Goal: Navigation & Orientation: Find specific page/section

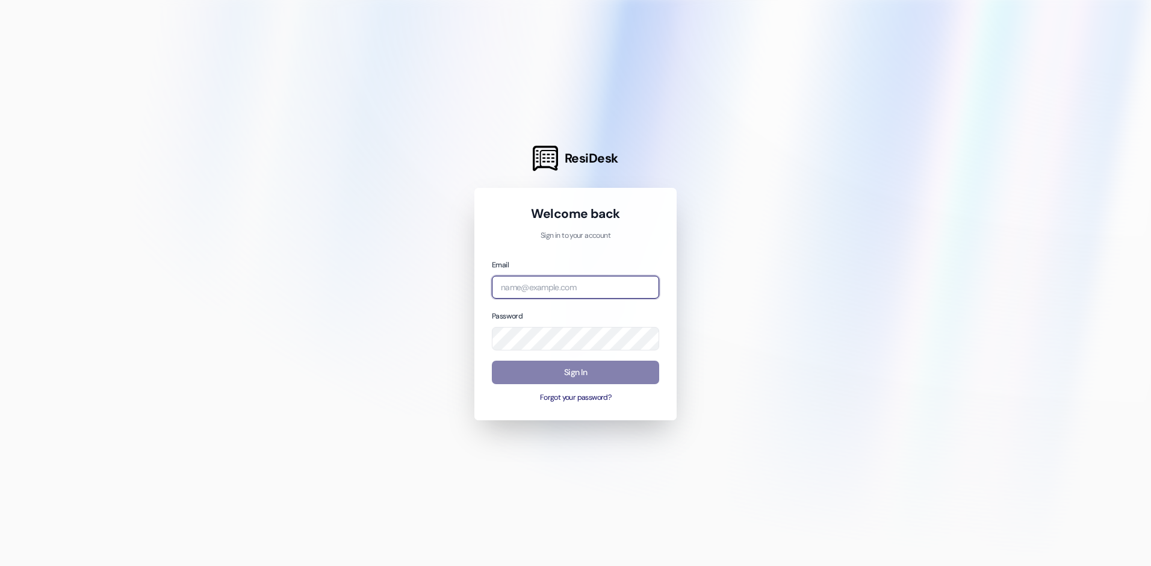
type input "[EMAIL_ADDRESS][DOMAIN_NAME]"
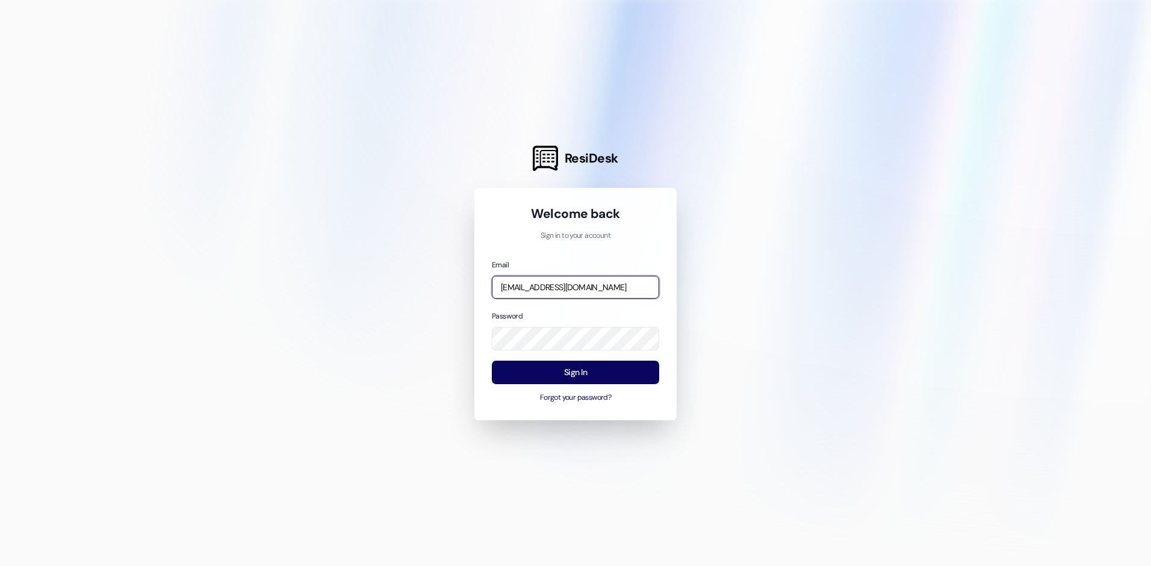
click at [546, 290] on input "[EMAIL_ADDRESS][DOMAIN_NAME]" at bounding box center [575, 287] width 167 height 23
click at [746, 411] on div at bounding box center [575, 283] width 1151 height 566
click at [588, 367] on button "Sign In" at bounding box center [575, 372] width 167 height 23
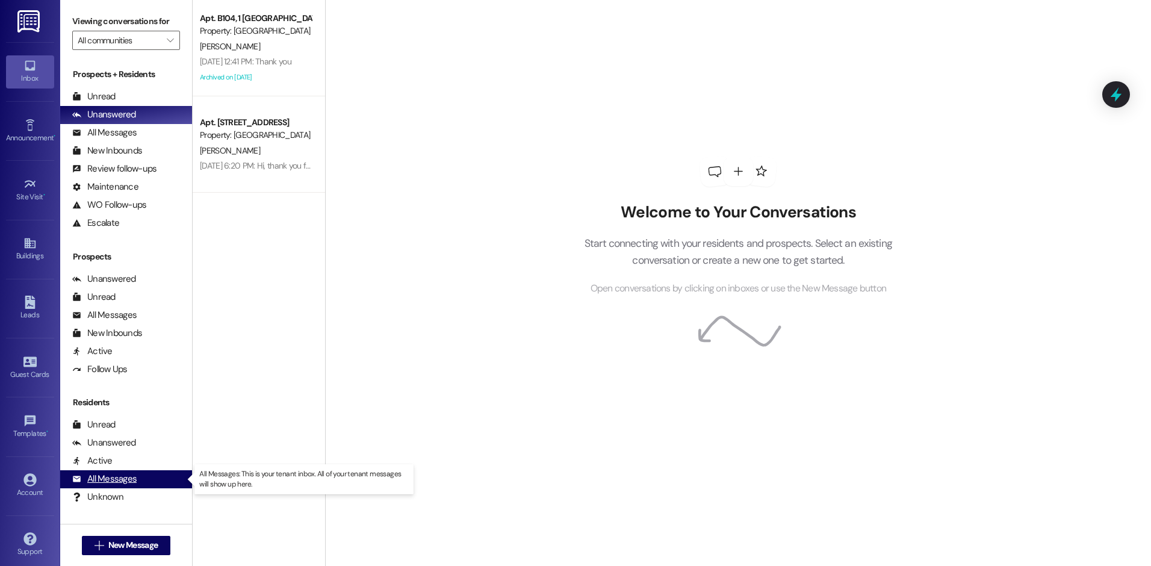
click at [117, 474] on div "All Messages" at bounding box center [104, 479] width 64 height 13
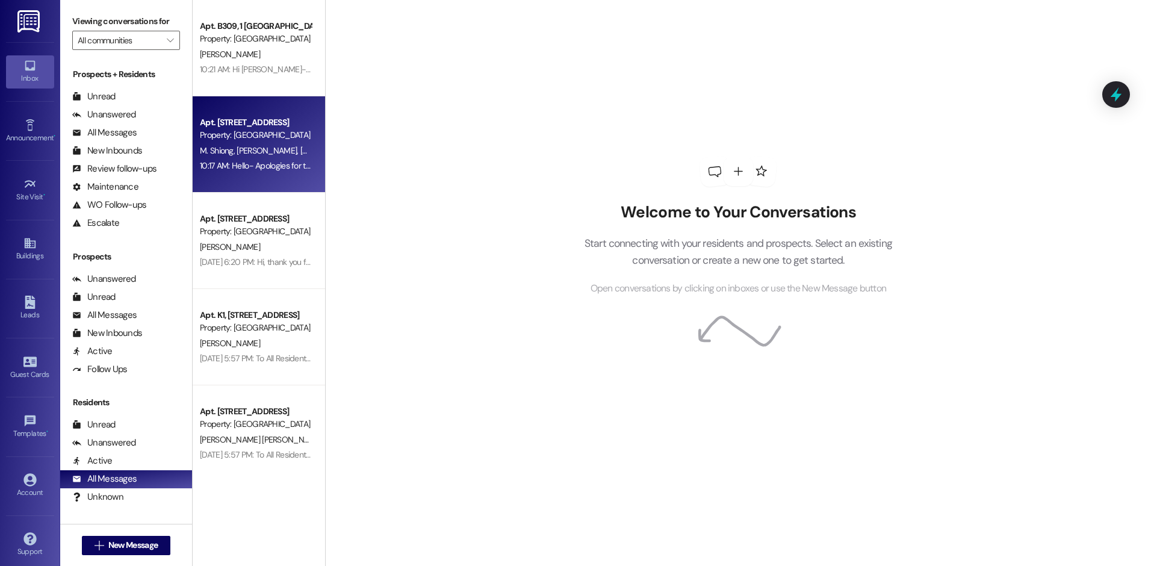
click at [250, 145] on span "[PERSON_NAME]" at bounding box center [269, 150] width 64 height 11
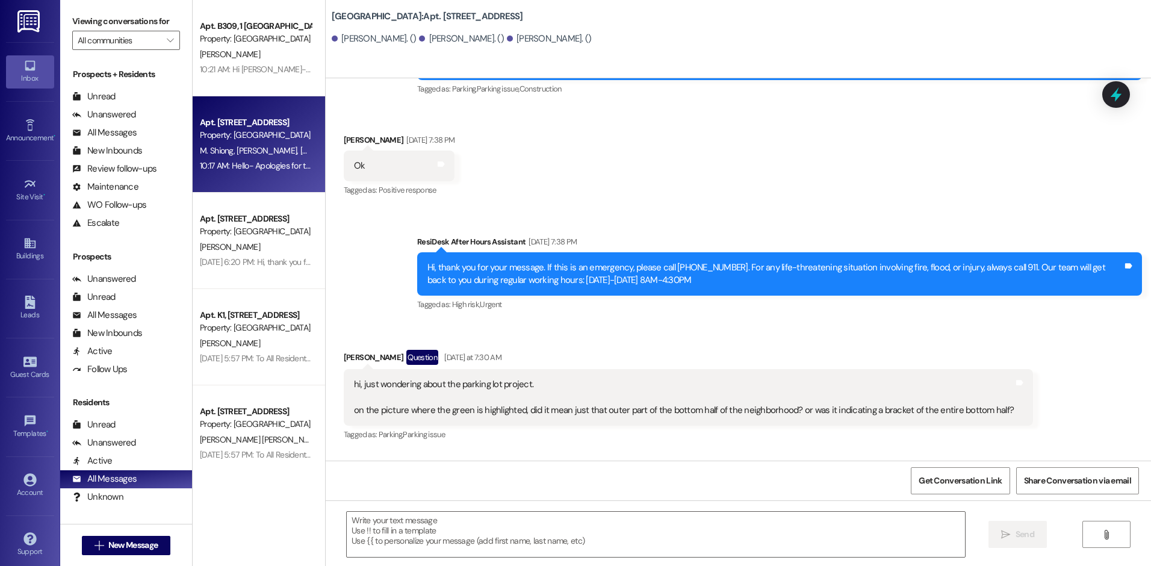
scroll to position [8514, 0]
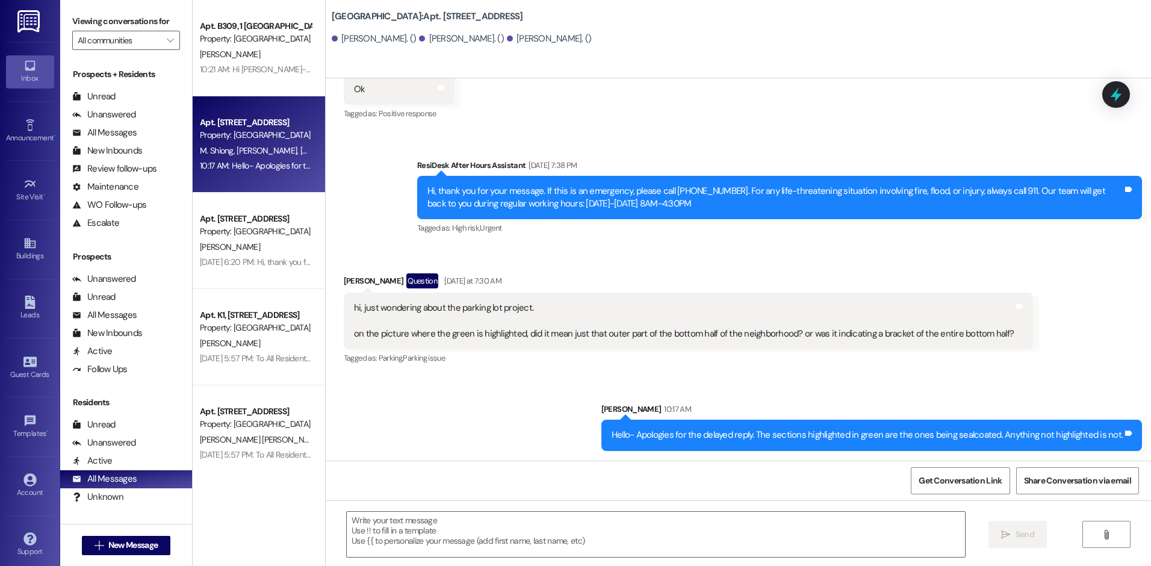
click at [615, 268] on div "Received via SMS Rebecca Siong Question Yesterday at 7:30 AM hi, just wondering…" at bounding box center [688, 320] width 707 height 112
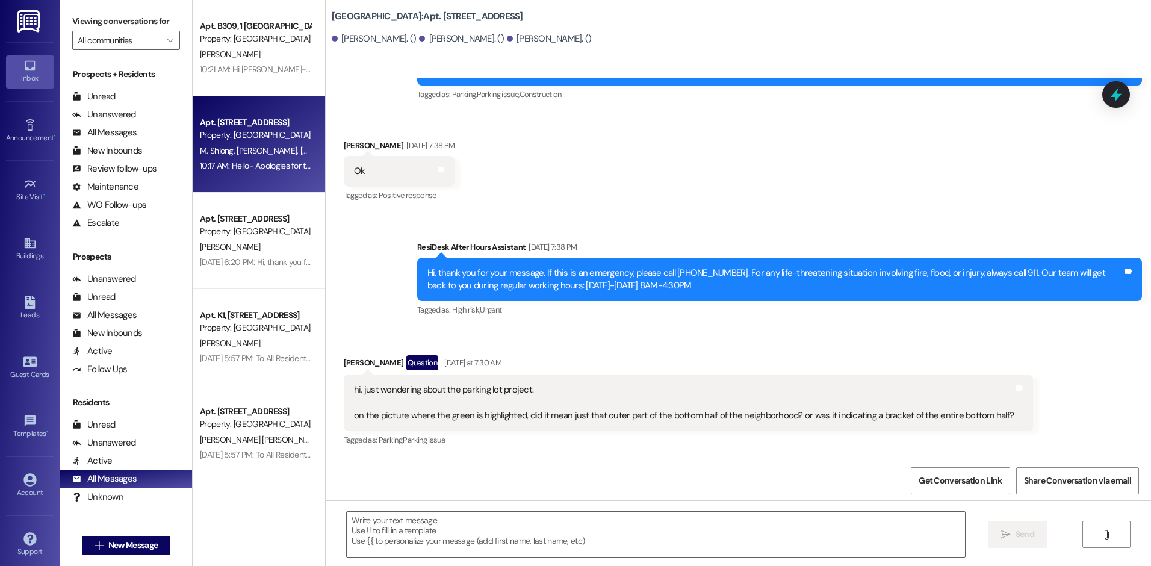
scroll to position [8273, 0]
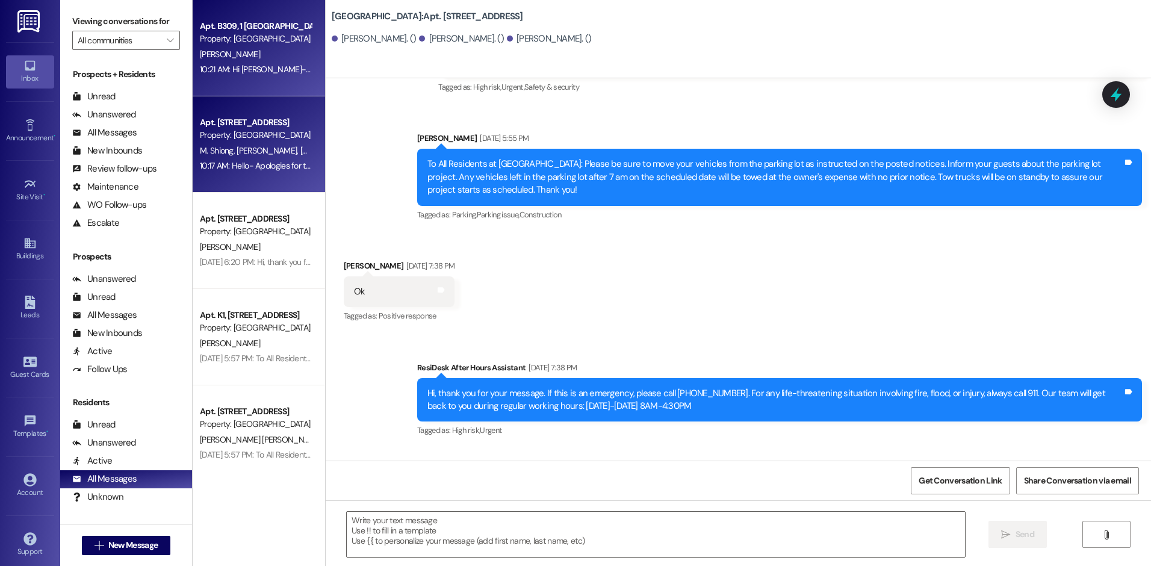
click at [264, 79] on div "Apt. B309, 1 Hidden Village Property: Spiritwood Manor V. Cisneros 10:21 AM: Hi…" at bounding box center [259, 48] width 132 height 96
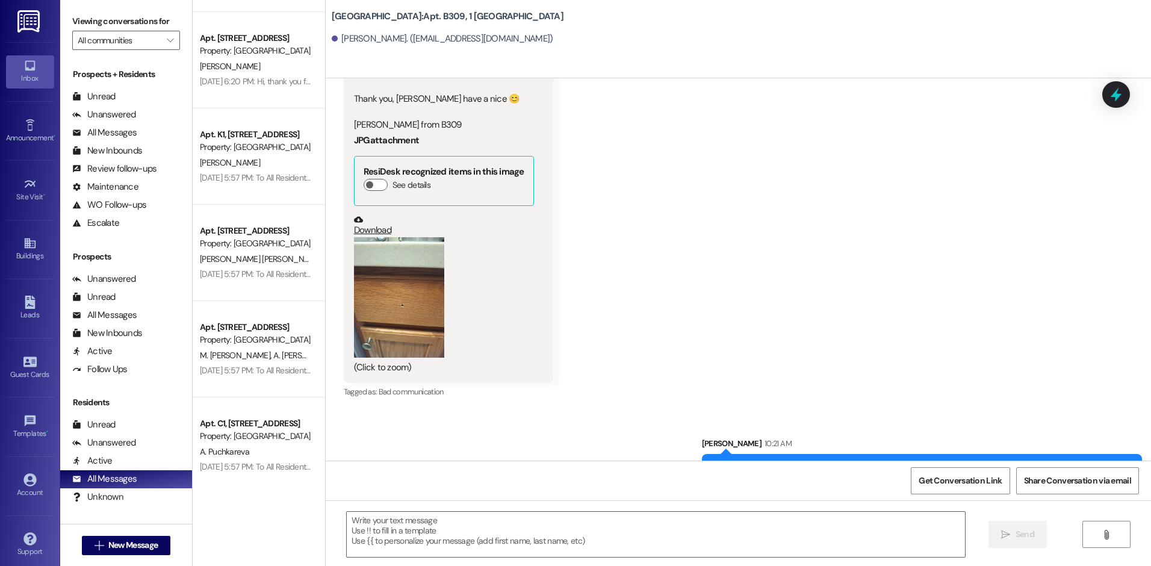
scroll to position [0, 0]
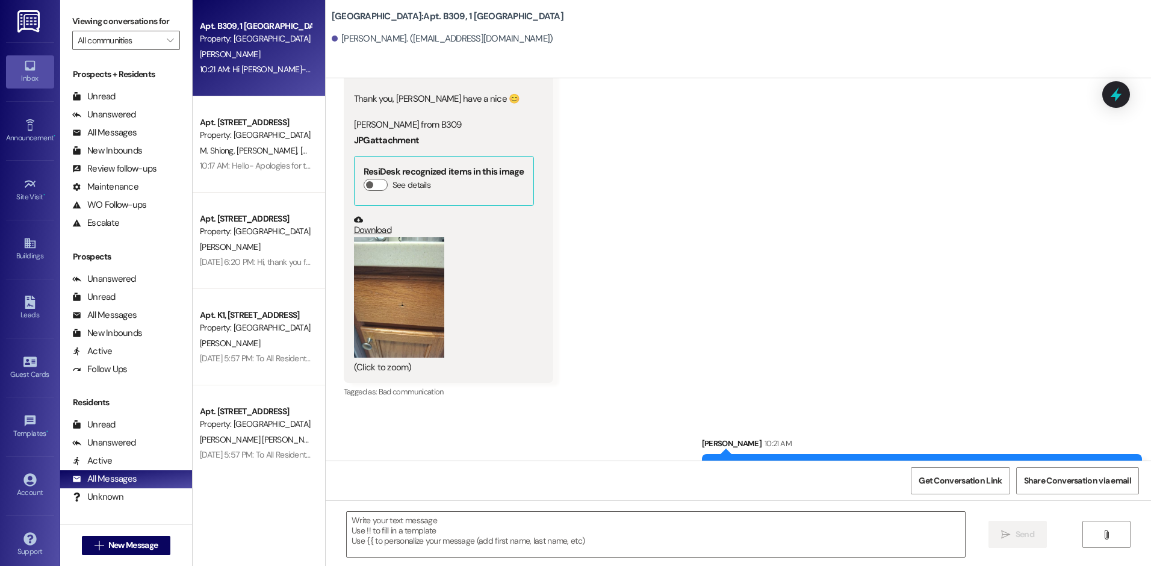
click at [255, 57] on div "V. Cisneros" at bounding box center [256, 54] width 114 height 15
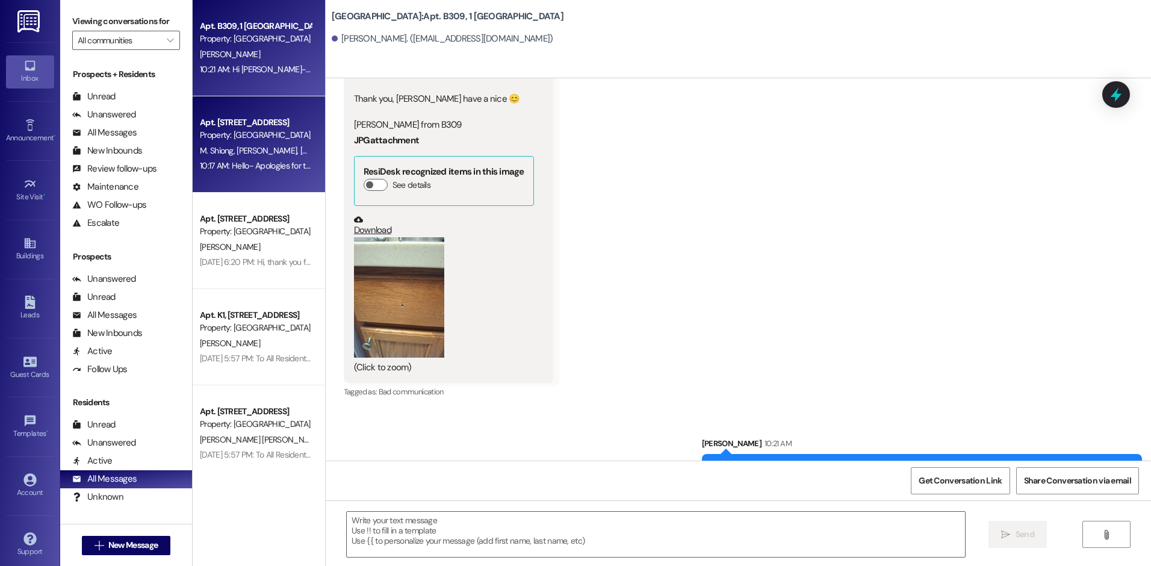
click at [254, 141] on div "Property: [GEOGRAPHIC_DATA]" at bounding box center [255, 135] width 111 height 13
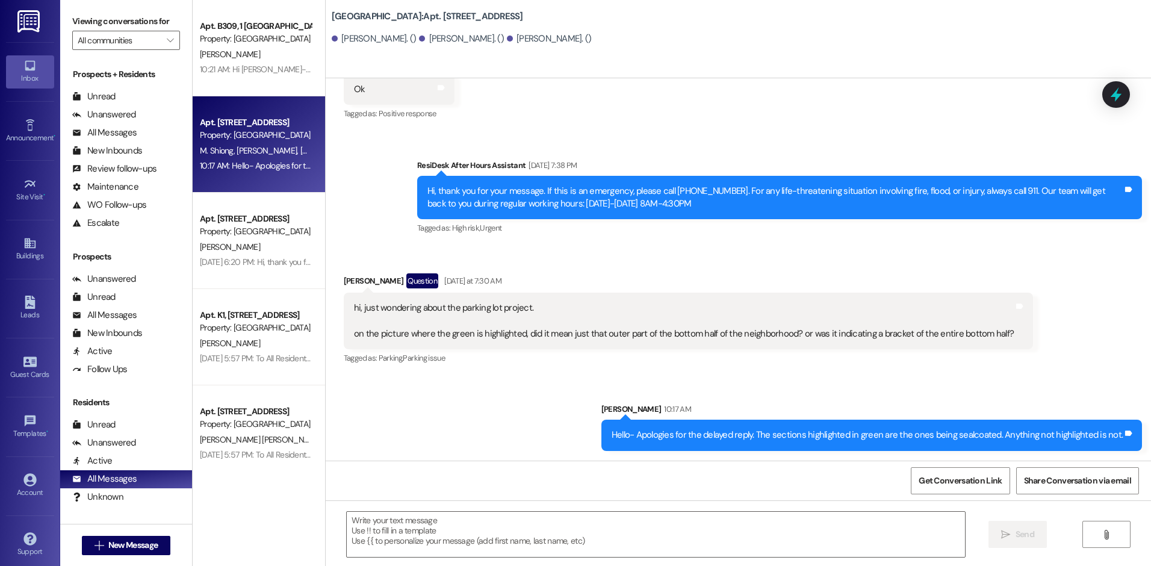
scroll to position [8514, 0]
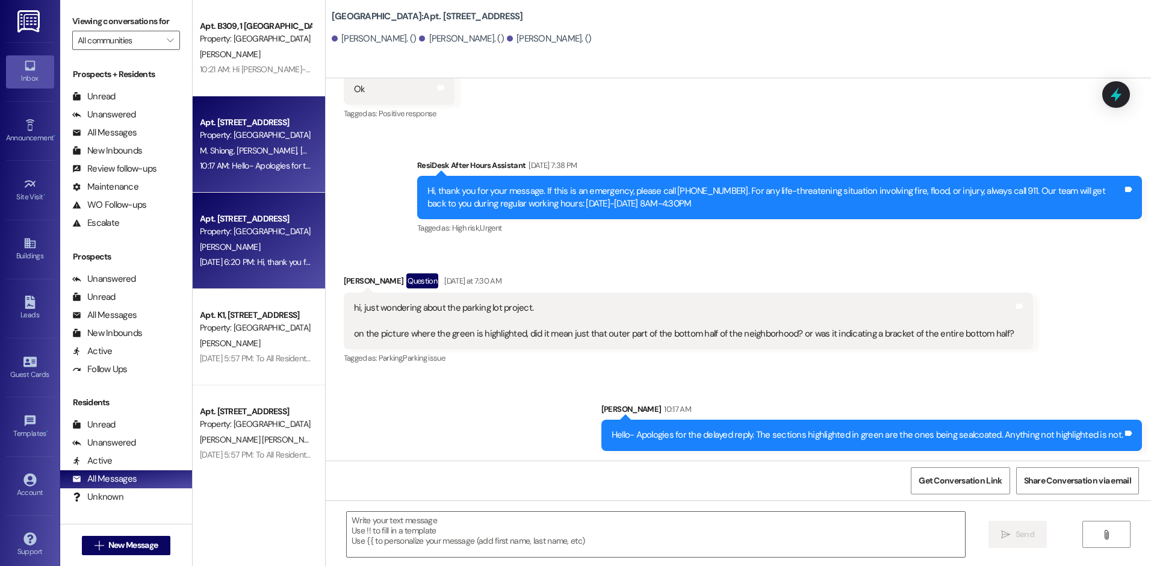
click at [252, 238] on div "Property: [GEOGRAPHIC_DATA]" at bounding box center [255, 231] width 111 height 13
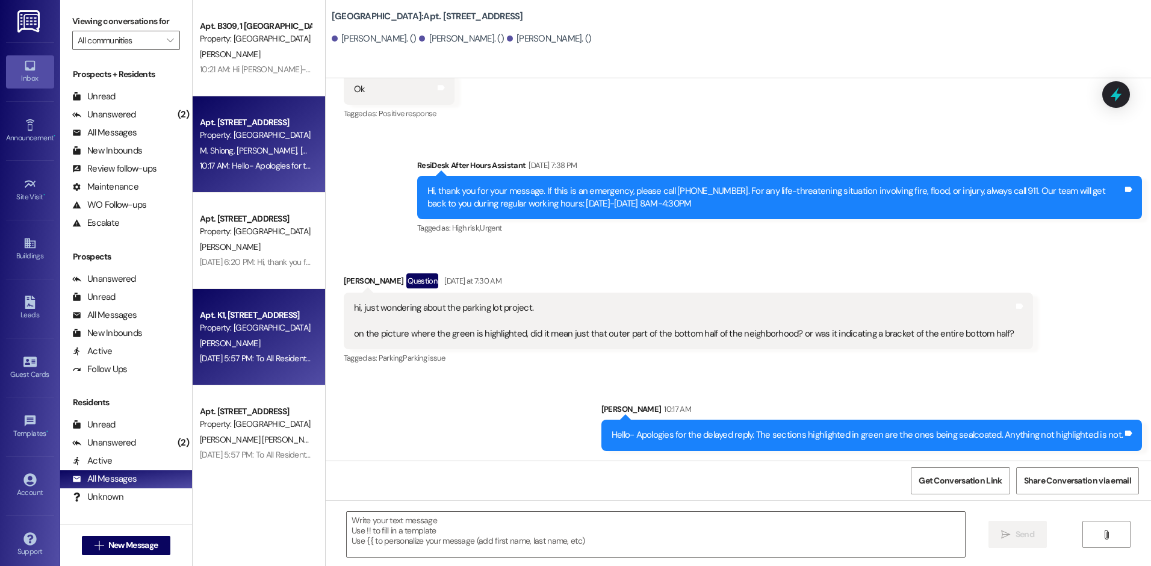
click at [275, 336] on div "C. Tran" at bounding box center [256, 343] width 114 height 15
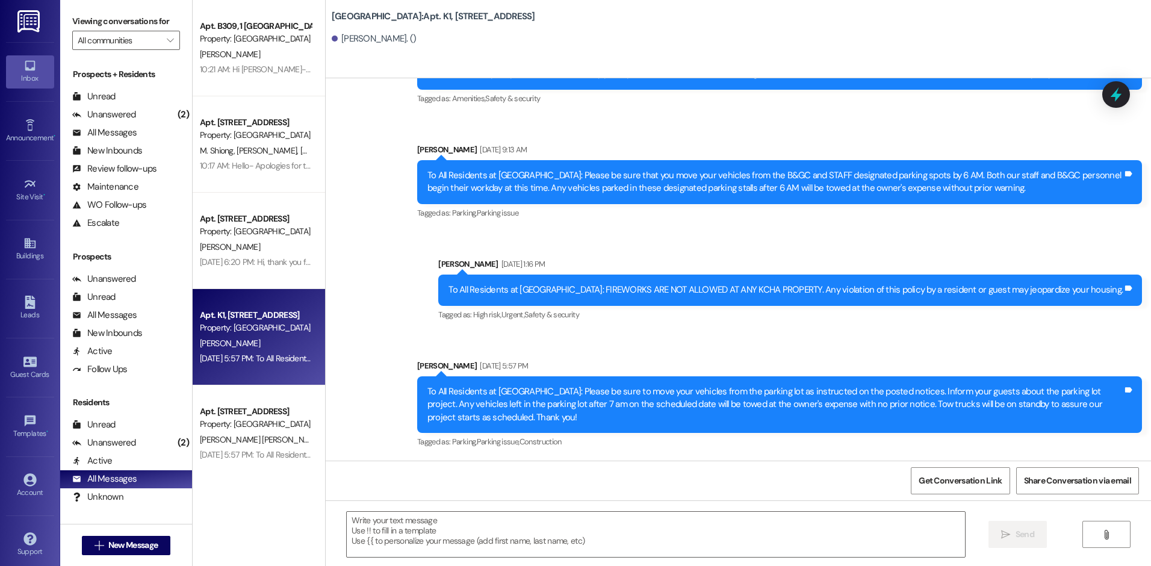
scroll to position [7017, 0]
click at [151, 444] on div "Unanswered (2)" at bounding box center [126, 443] width 132 height 18
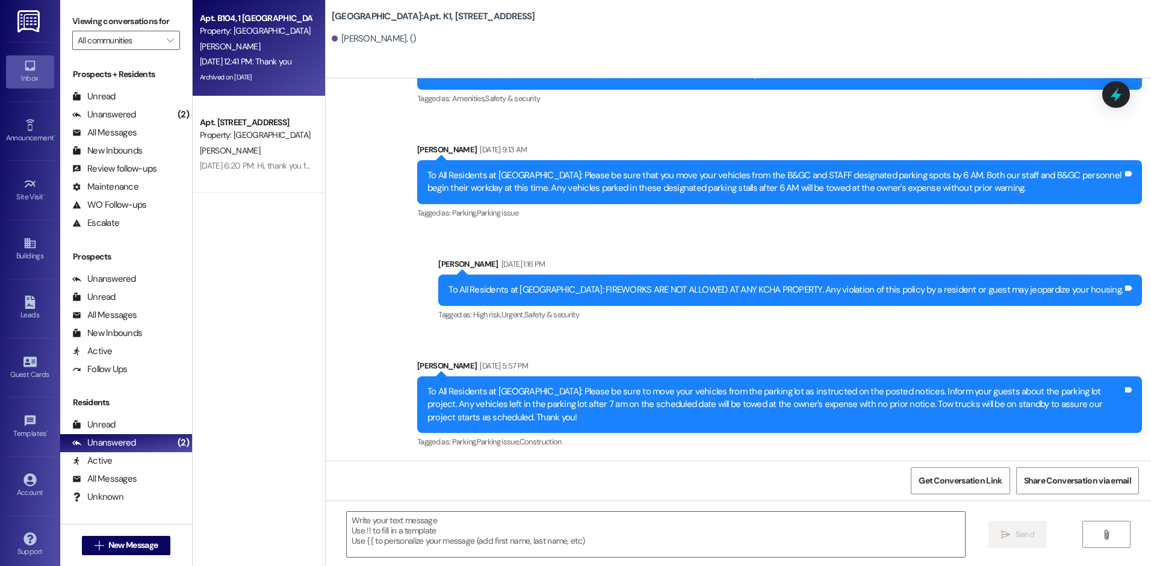
click at [265, 67] on div "Aug 26, 2025 at 12:41 PM: Thank you Aug 26, 2025 at 12:41 PM: Thank you" at bounding box center [256, 61] width 114 height 15
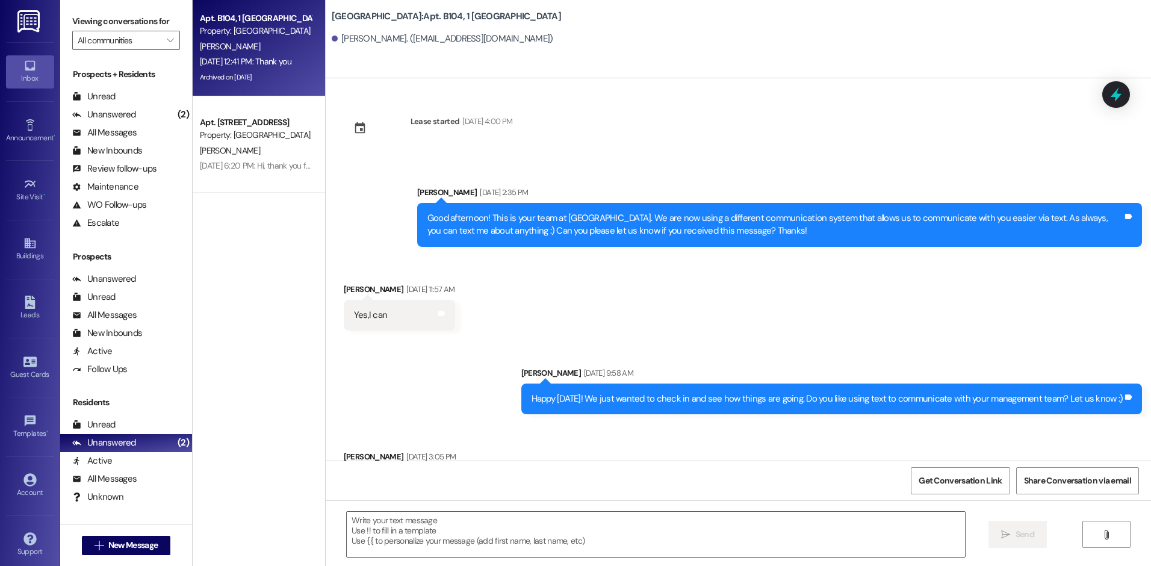
scroll to position [26553, 0]
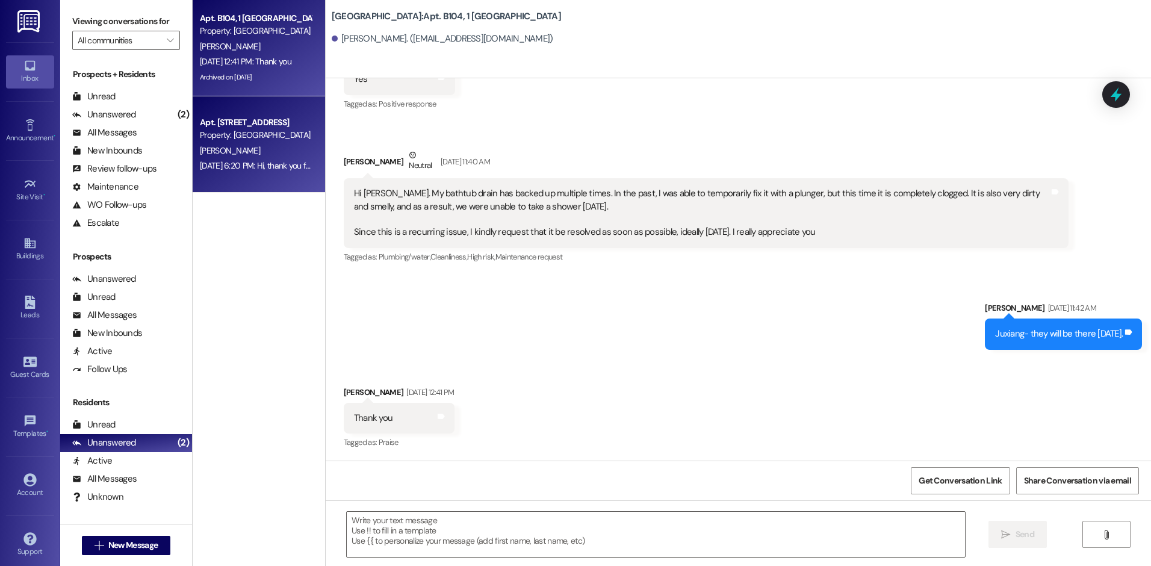
click at [260, 154] on div "[PERSON_NAME]" at bounding box center [256, 150] width 114 height 15
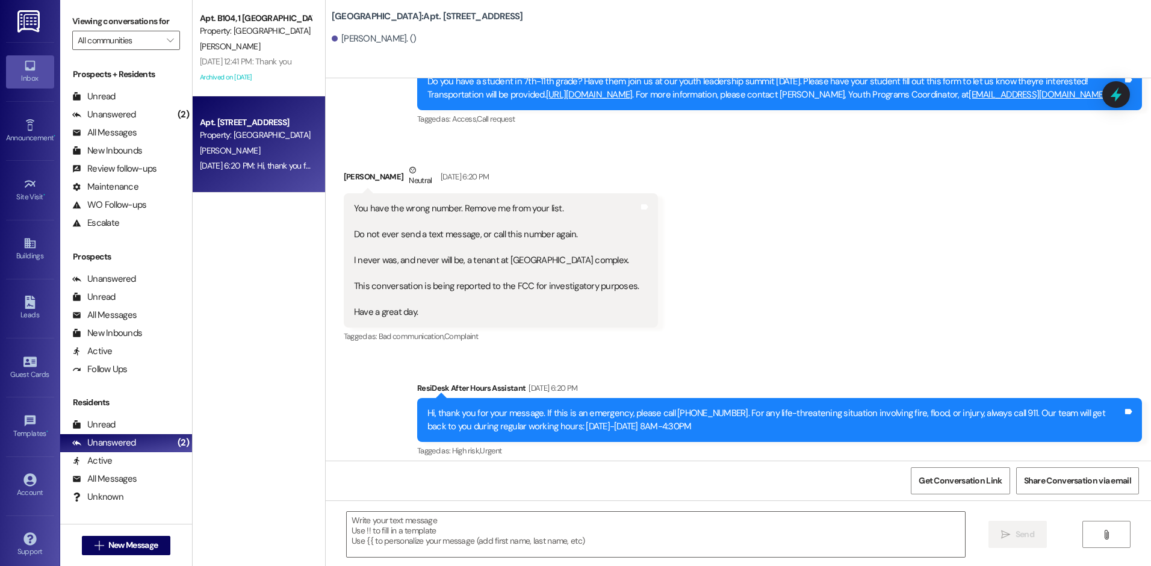
scroll to position [8938, 0]
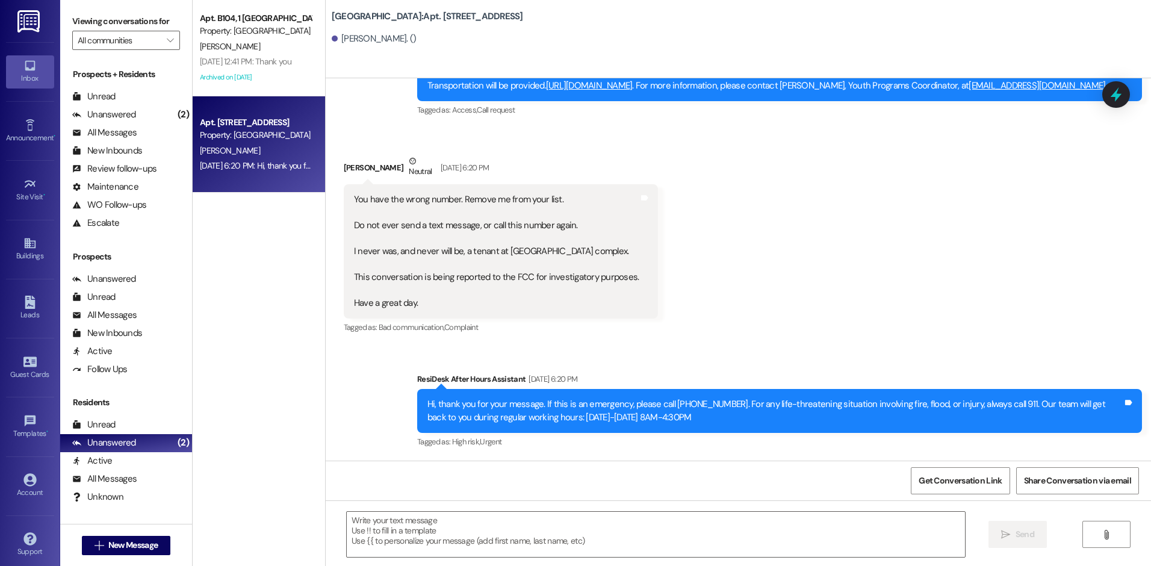
click at [886, 225] on div "Received via SMS Hai Vo Neutral Sep 08, 2025 at 6:20 PM You have the wrong numb…" at bounding box center [739, 236] width 826 height 217
click at [882, 240] on div "Received via SMS Hai Vo Neutral Sep 08, 2025 at 6:20 PM You have the wrong numb…" at bounding box center [739, 236] width 826 height 217
click at [883, 240] on div "Received via SMS Hai Vo Neutral Sep 08, 2025 at 6:20 PM You have the wrong numb…" at bounding box center [739, 236] width 826 height 217
drag, startPoint x: 827, startPoint y: 247, endPoint x: 859, endPoint y: 273, distance: 41.6
click at [830, 250] on div "Received via SMS Hai Vo Neutral Sep 08, 2025 at 6:20 PM You have the wrong numb…" at bounding box center [739, 236] width 826 height 217
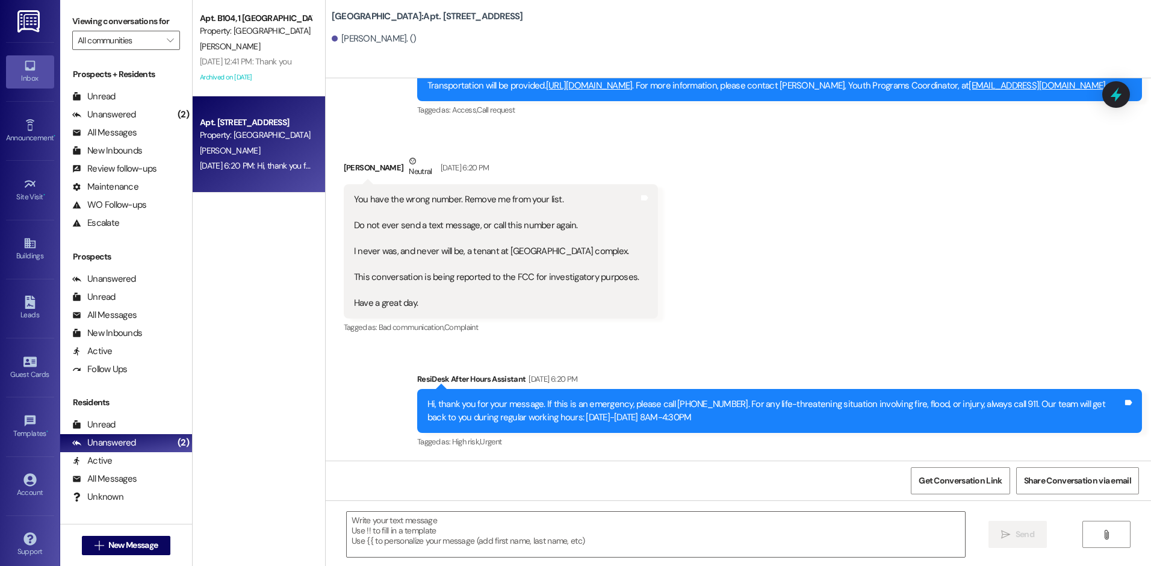
click at [862, 276] on div "Received via SMS Hai Vo Neutral Sep 08, 2025 at 6:20 PM You have the wrong numb…" at bounding box center [739, 236] width 826 height 217
click at [859, 277] on div "Received via SMS Hai Vo Neutral Sep 08, 2025 at 6:20 PM You have the wrong numb…" at bounding box center [739, 236] width 826 height 217
click at [880, 292] on div "Received via SMS Hai Vo Neutral Sep 08, 2025 at 6:20 PM You have the wrong numb…" at bounding box center [739, 236] width 826 height 217
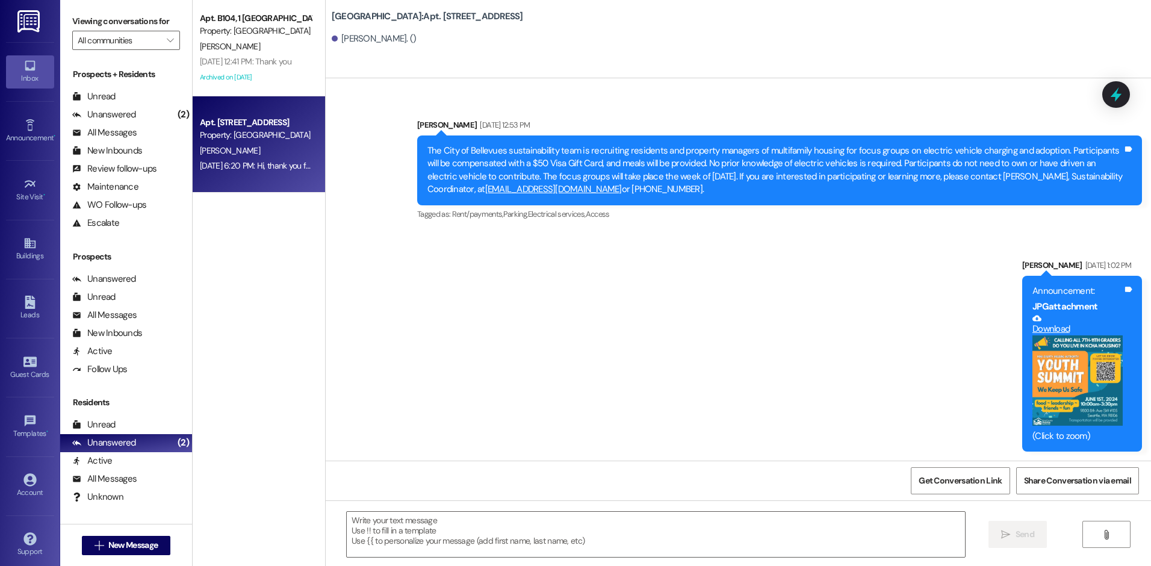
scroll to position [8156, 0]
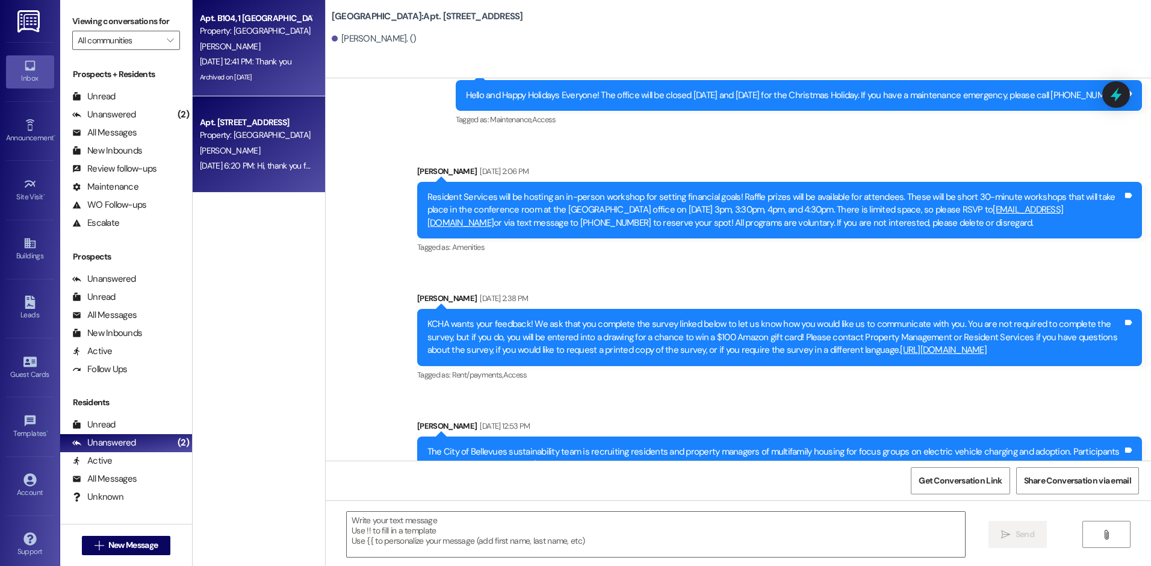
click at [260, 64] on div "Aug 26, 2025 at 12:41 PM: Thank you Aug 26, 2025 at 12:41 PM: Thank you" at bounding box center [246, 61] width 92 height 11
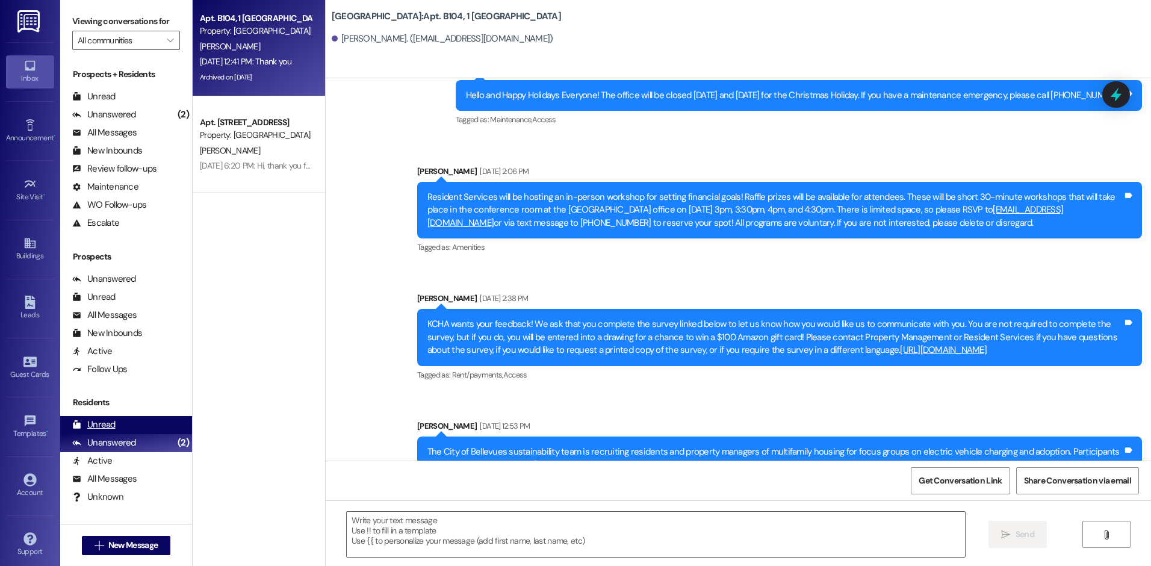
click at [99, 422] on div "Unread" at bounding box center [93, 424] width 43 height 13
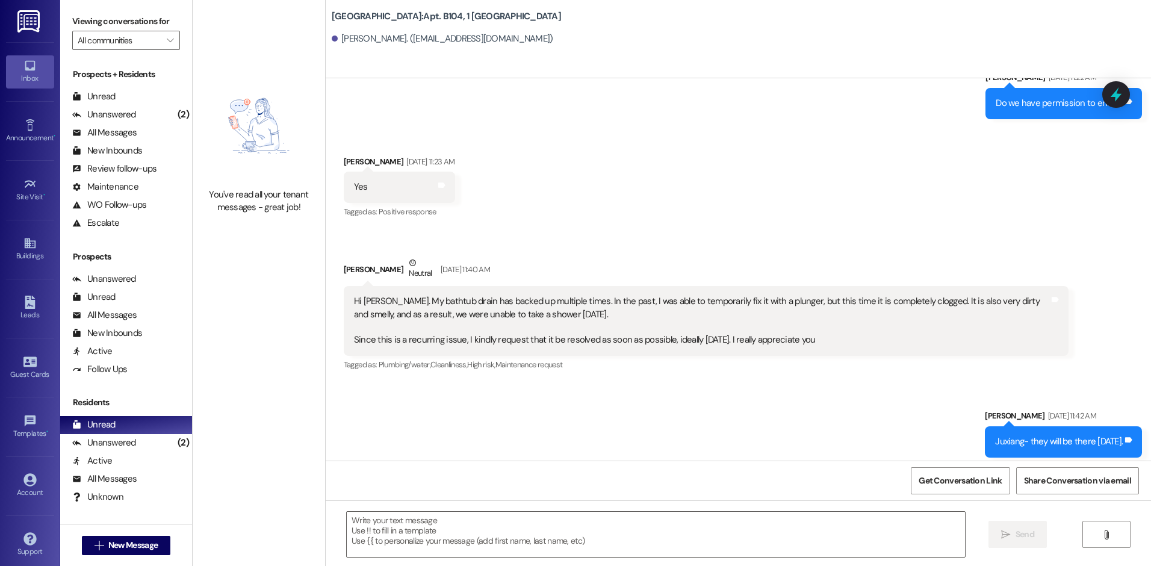
scroll to position [26372, 0]
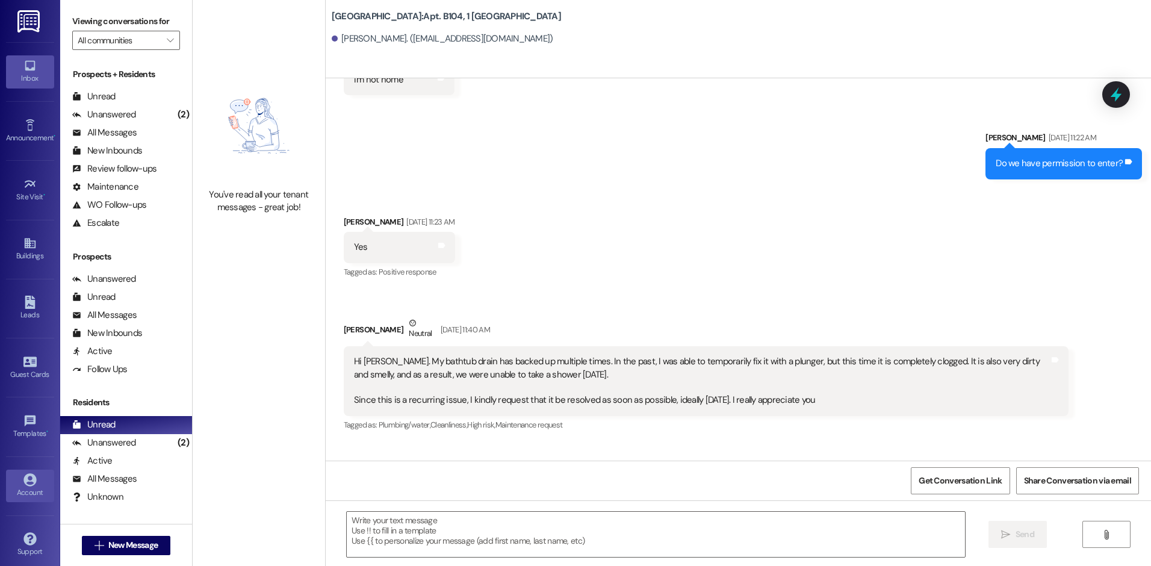
click at [26, 487] on div "Account" at bounding box center [30, 493] width 60 height 12
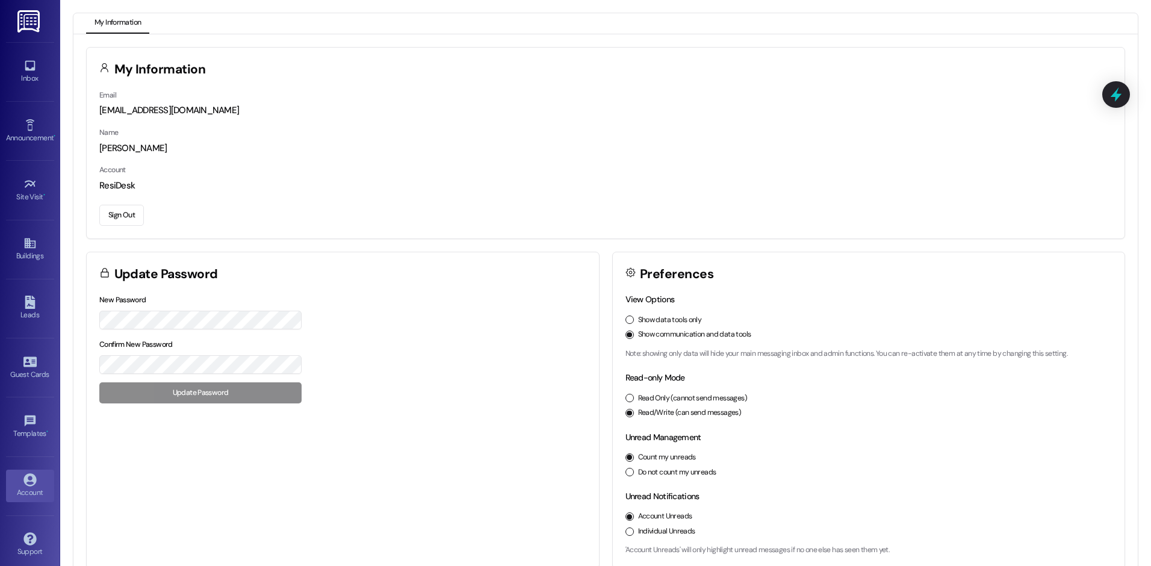
scroll to position [16, 0]
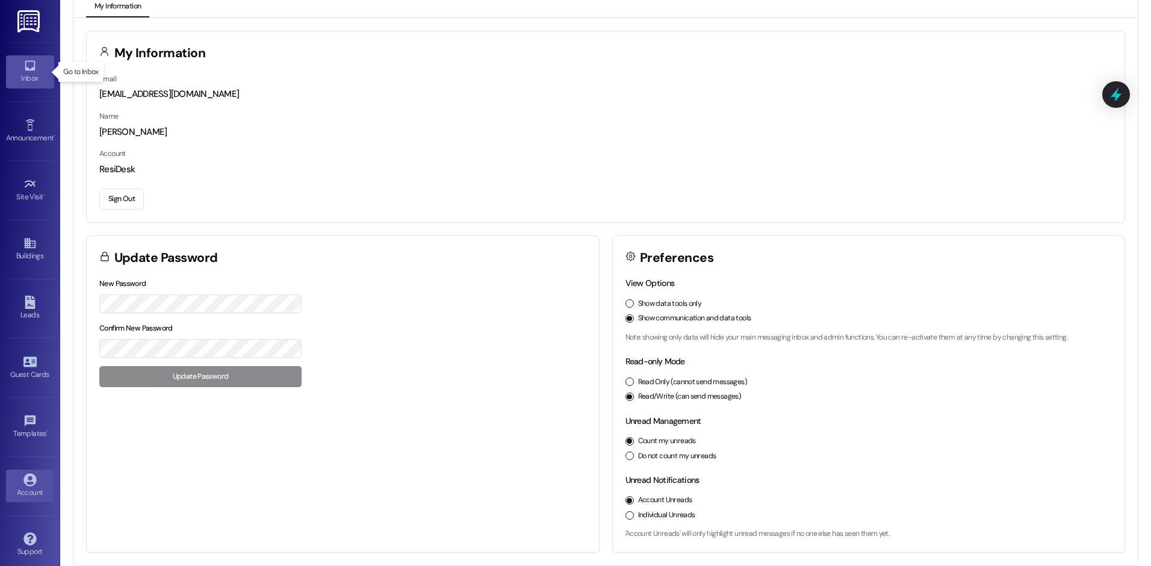
click at [32, 70] on icon at bounding box center [30, 66] width 10 height 10
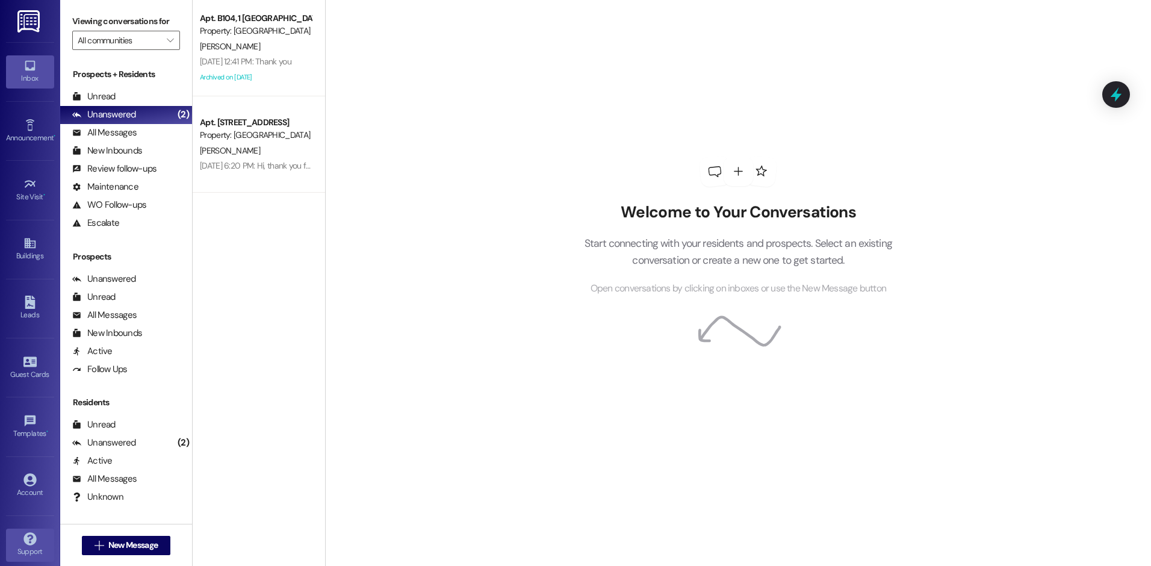
scroll to position [8, 0]
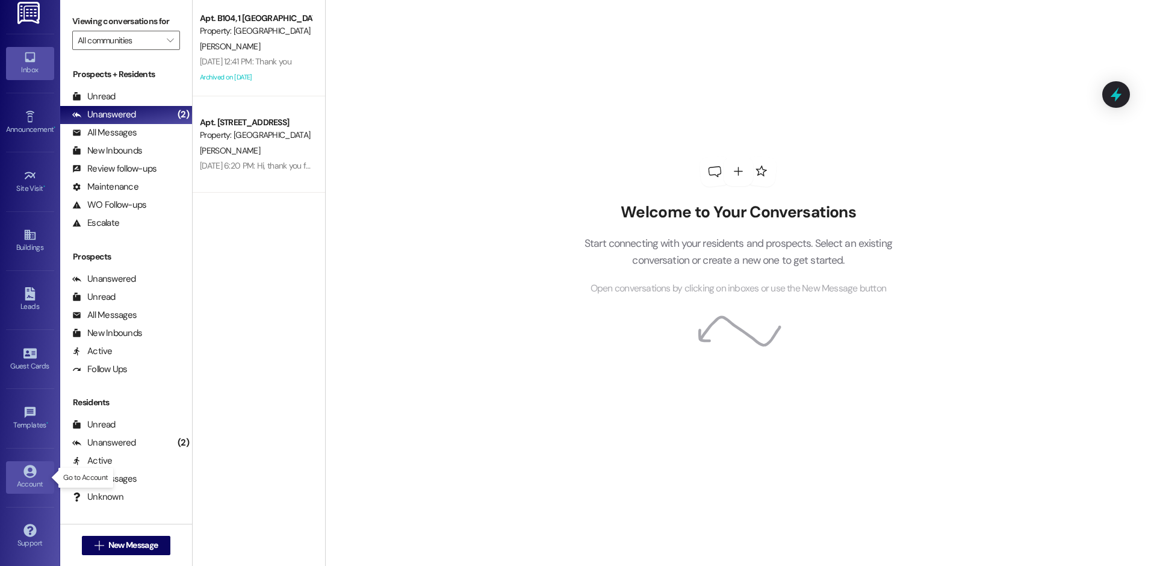
click at [30, 480] on div "Account" at bounding box center [30, 484] width 60 height 12
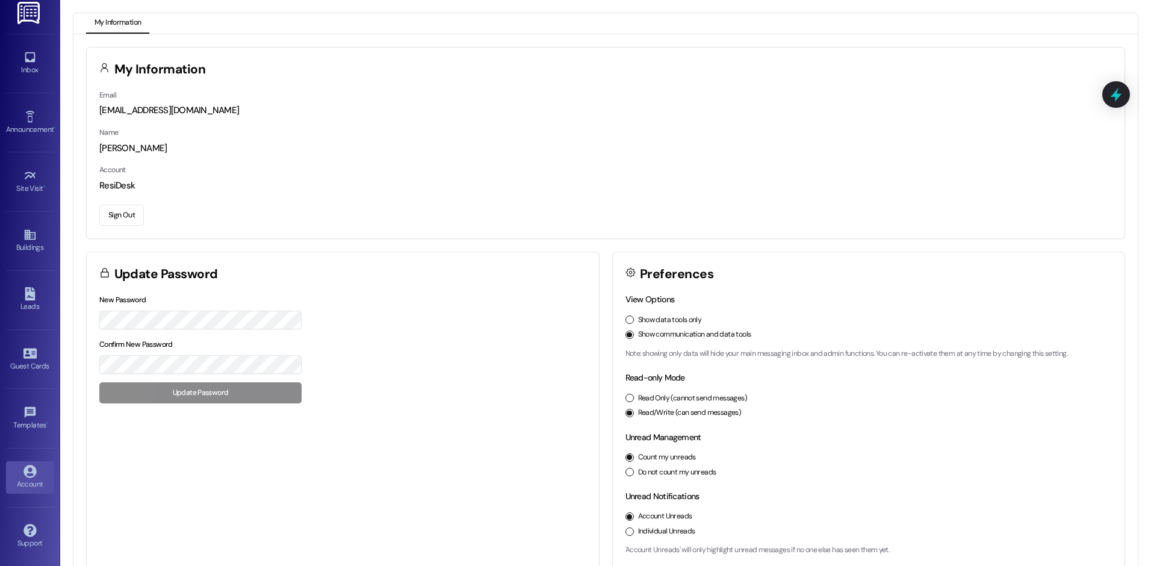
click at [121, 212] on button "Sign Out" at bounding box center [121, 215] width 45 height 21
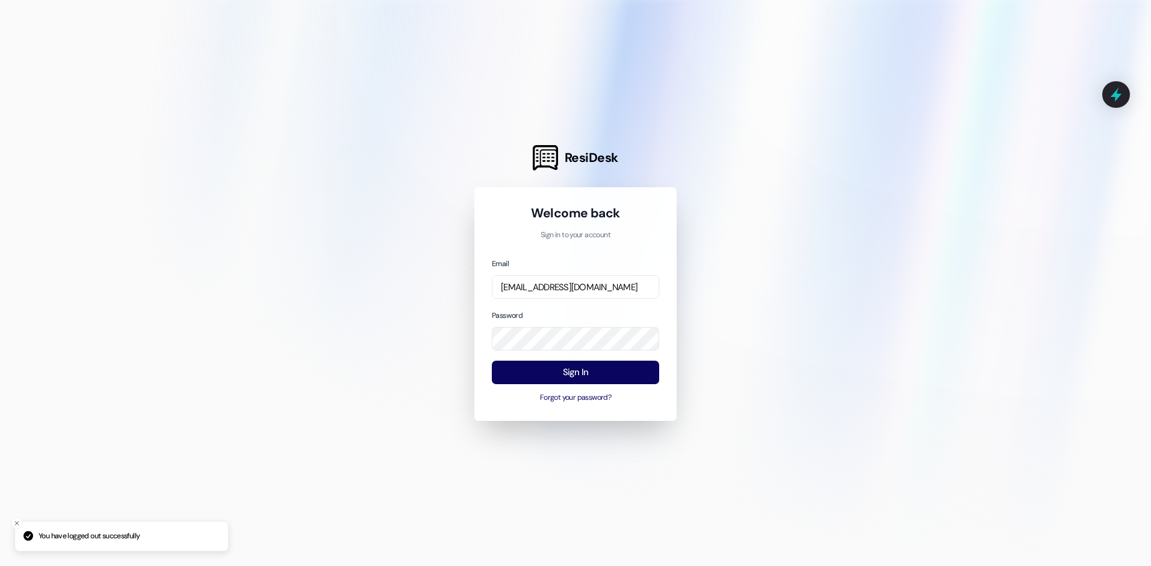
drag, startPoint x: 182, startPoint y: 236, endPoint x: 198, endPoint y: 196, distance: 43.3
click at [184, 236] on div at bounding box center [575, 283] width 1151 height 566
click at [263, 167] on div at bounding box center [575, 283] width 1151 height 566
drag, startPoint x: 284, startPoint y: 165, endPoint x: 566, endPoint y: 379, distance: 354.1
click at [289, 163] on div at bounding box center [575, 283] width 1151 height 566
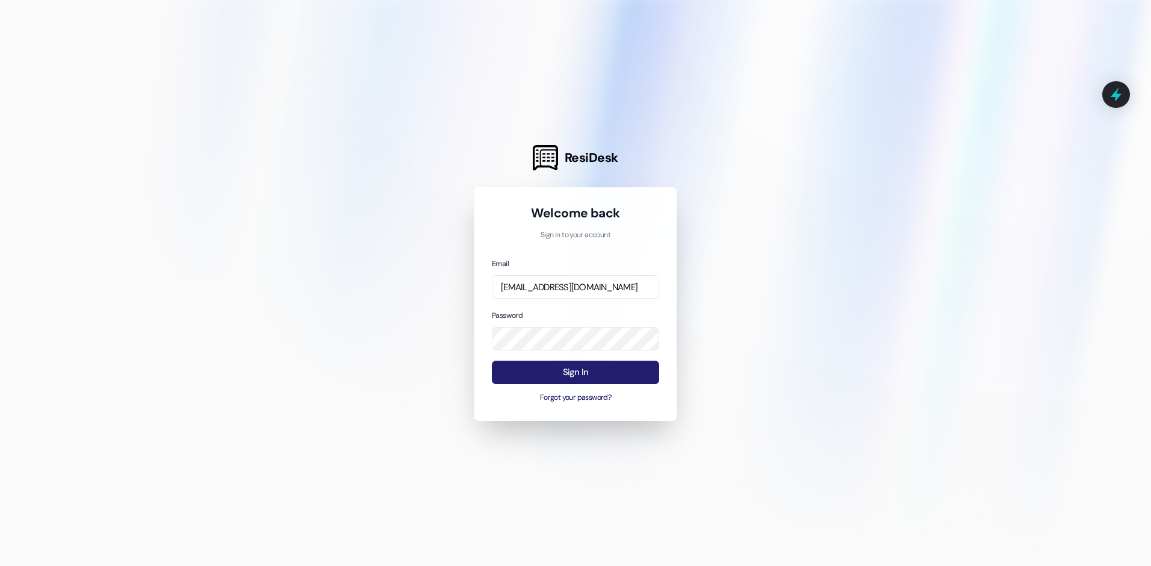
click at [490, 137] on div at bounding box center [575, 283] width 1151 height 566
click at [566, 379] on button "Sign In" at bounding box center [575, 372] width 167 height 23
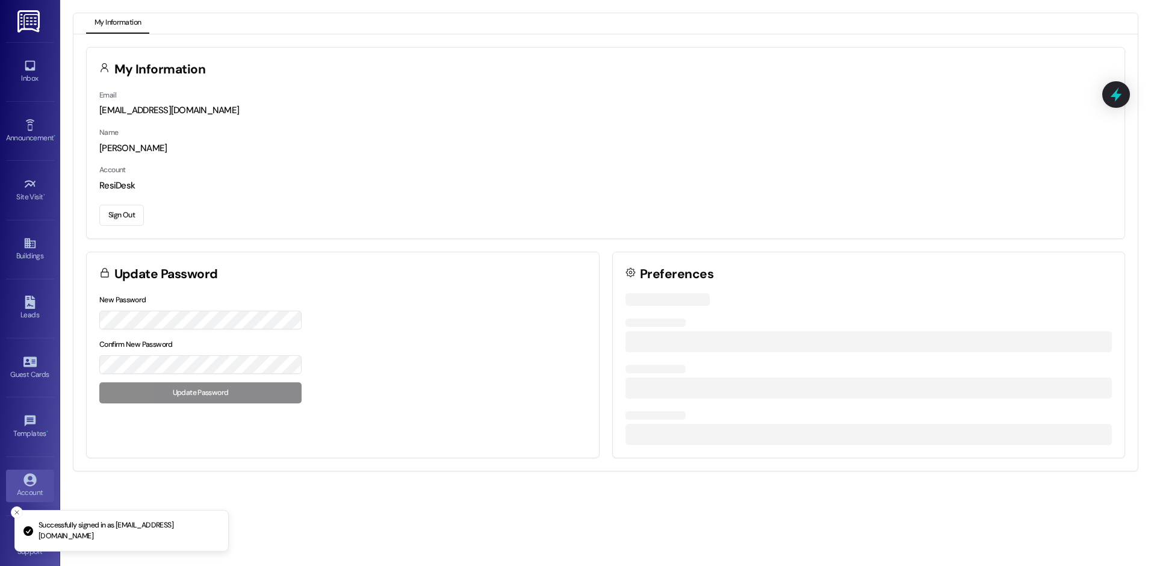
click at [559, 376] on div "New Password Confirm New Password Update Password" at bounding box center [343, 354] width 512 height 123
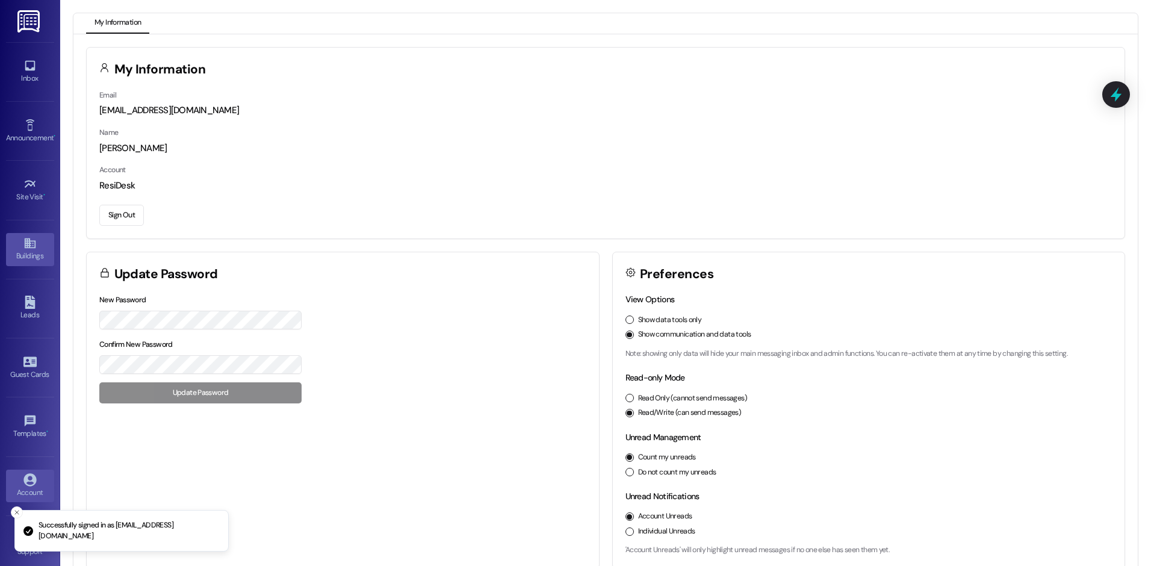
click at [31, 250] on div "Buildings" at bounding box center [30, 256] width 60 height 12
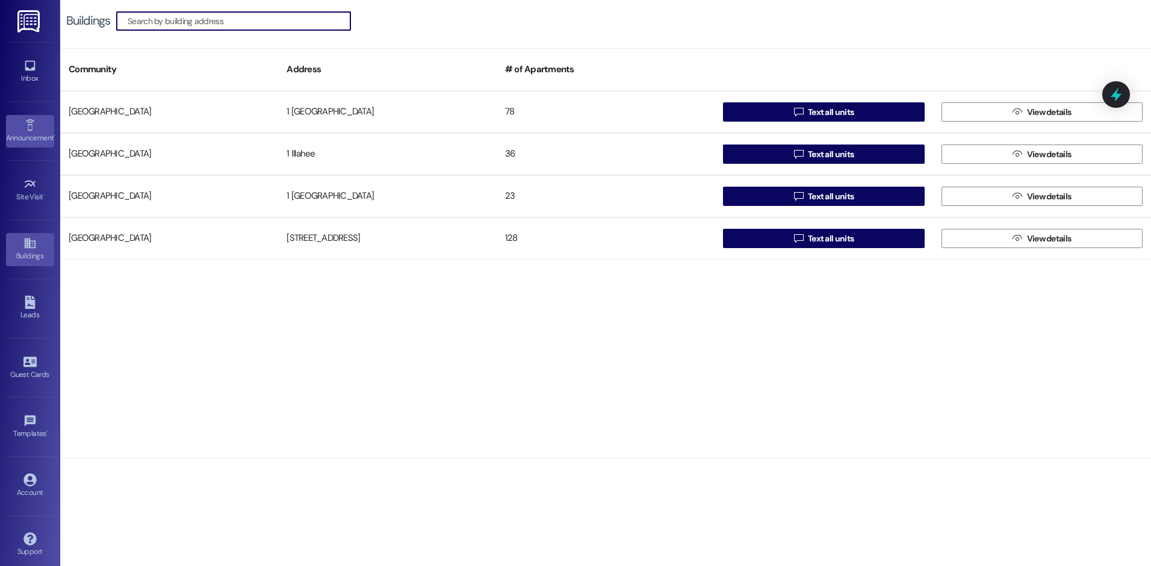
click at [26, 115] on link "Announcement •" at bounding box center [30, 131] width 48 height 33
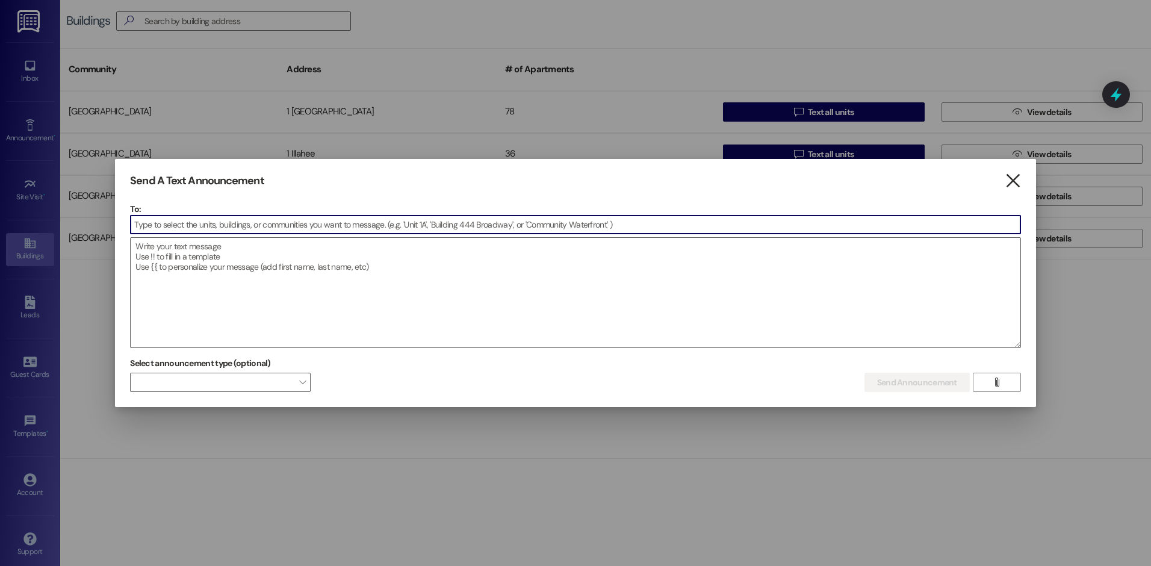
click at [1015, 177] on icon "" at bounding box center [1013, 181] width 16 height 13
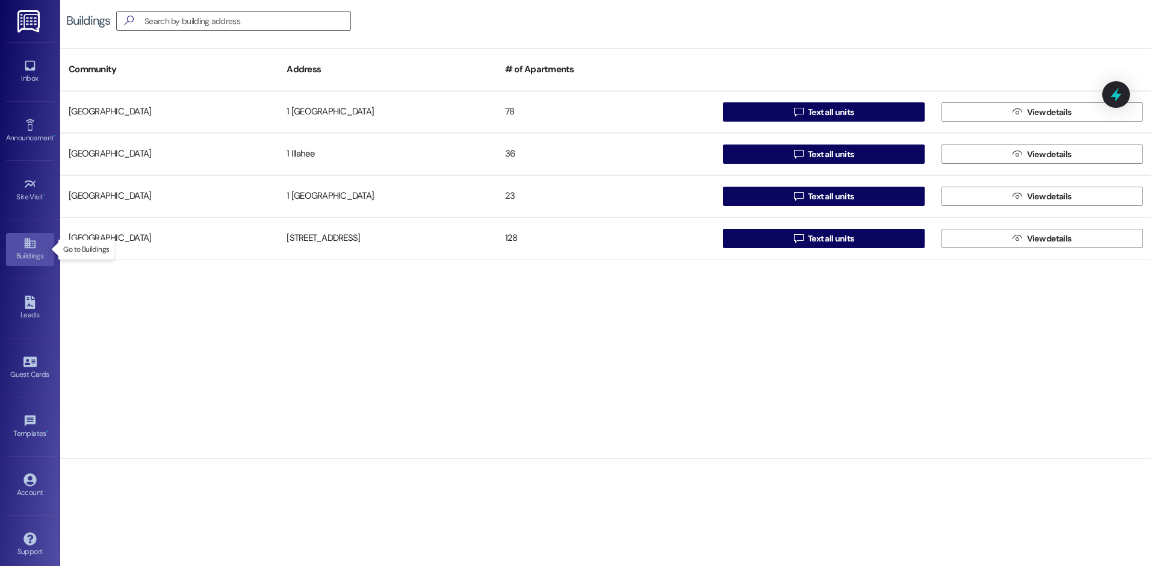
click at [30, 244] on icon at bounding box center [29, 243] width 13 height 13
click at [42, 135] on div "Announcement •" at bounding box center [30, 138] width 60 height 12
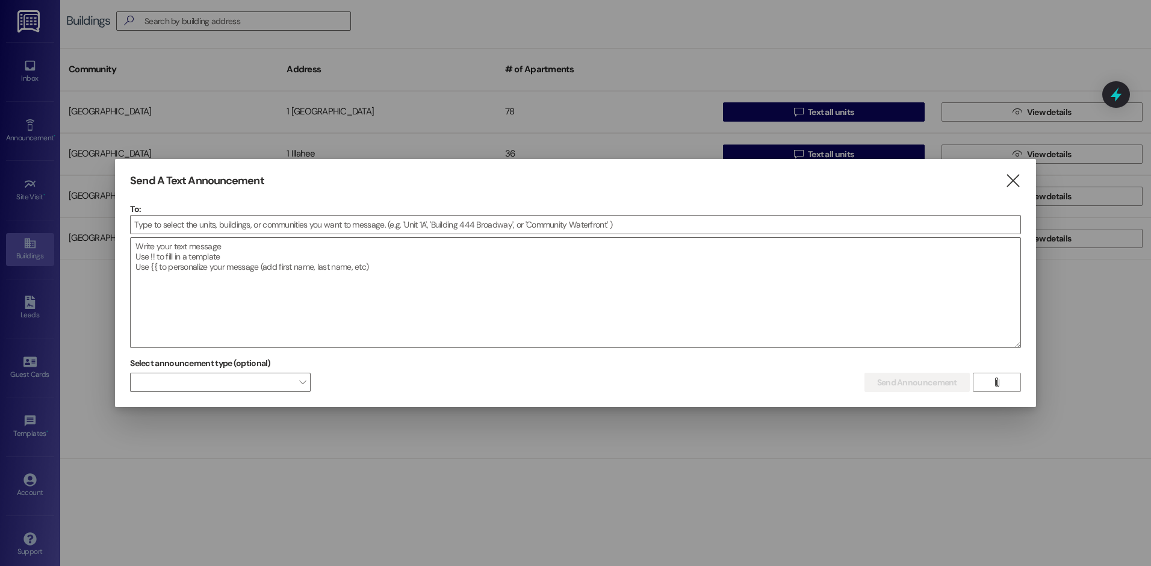
click at [286, 490] on div at bounding box center [575, 283] width 1151 height 566
click at [1012, 181] on icon "" at bounding box center [1013, 181] width 16 height 13
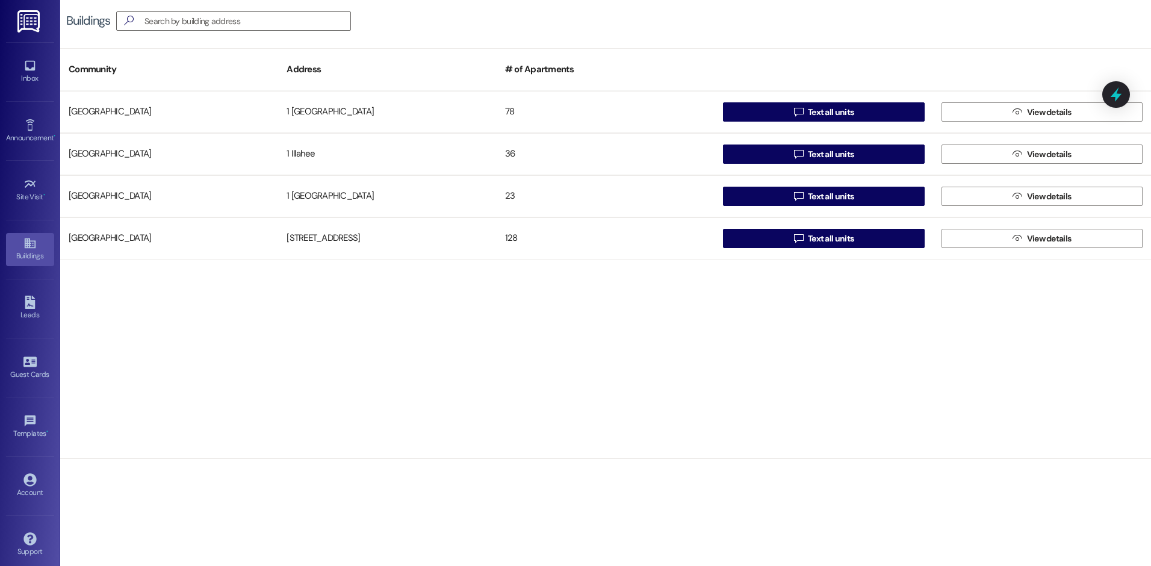
click at [664, 387] on div "Spiritwood Manor 1 Hidden Village 78  Text all units  View details Spiritwood…" at bounding box center [605, 275] width 1091 height 368
click at [641, 421] on div "Spiritwood Manor 1 Hidden Village 78  Text all units  View details Spiritwood…" at bounding box center [605, 275] width 1091 height 368
click at [891, 352] on div "Spiritwood Manor 1 Hidden Village 78  Text all units  View details Spiritwood…" at bounding box center [605, 275] width 1091 height 368
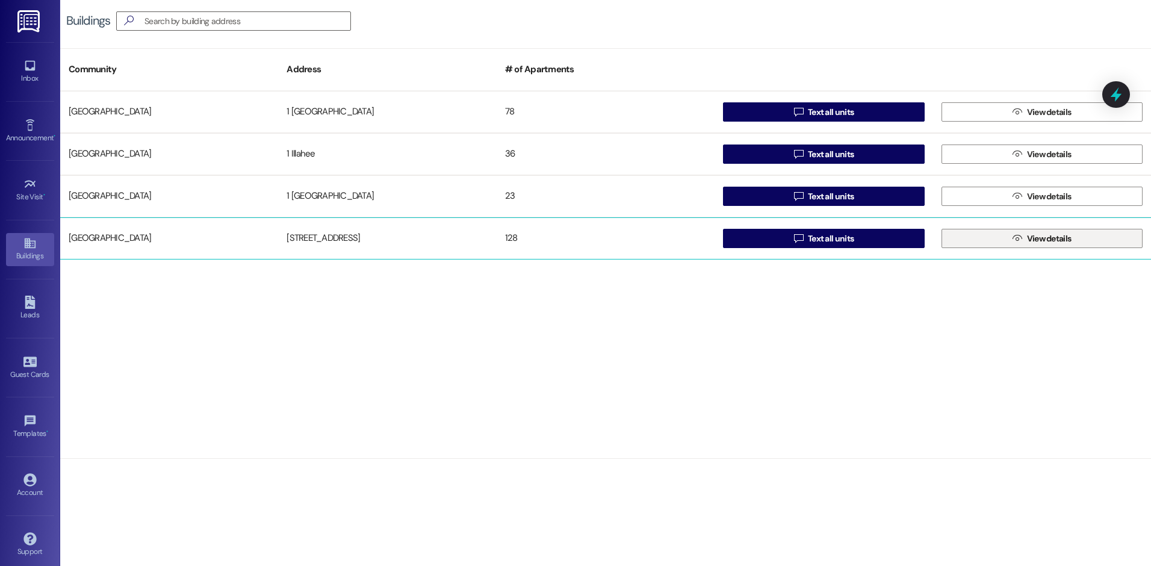
click at [1028, 235] on span "View details" at bounding box center [1049, 238] width 45 height 13
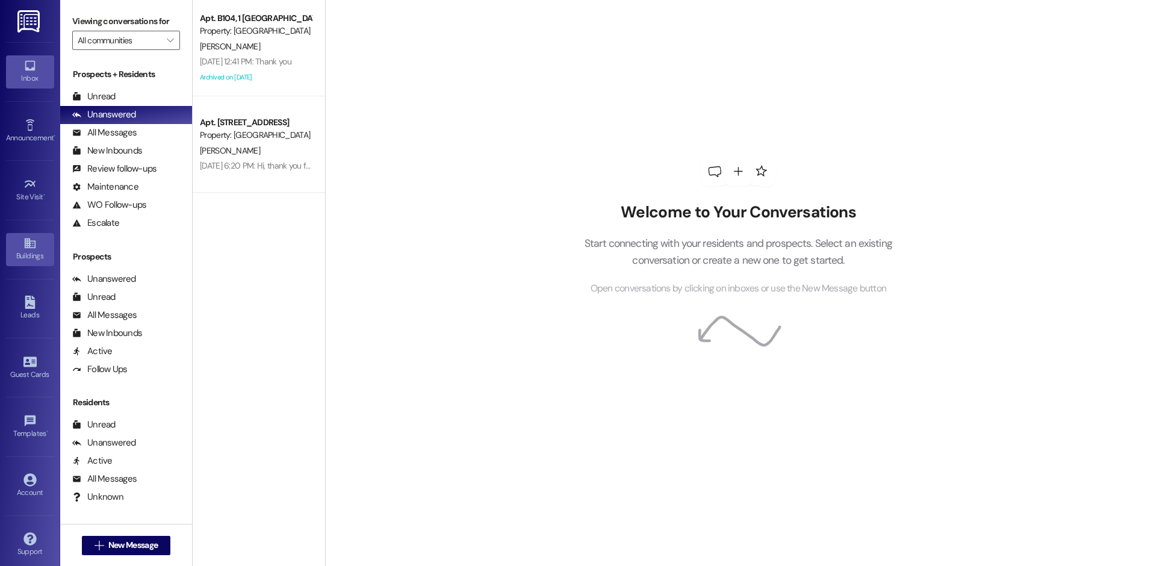
click at [26, 252] on div "Buildings" at bounding box center [30, 256] width 60 height 12
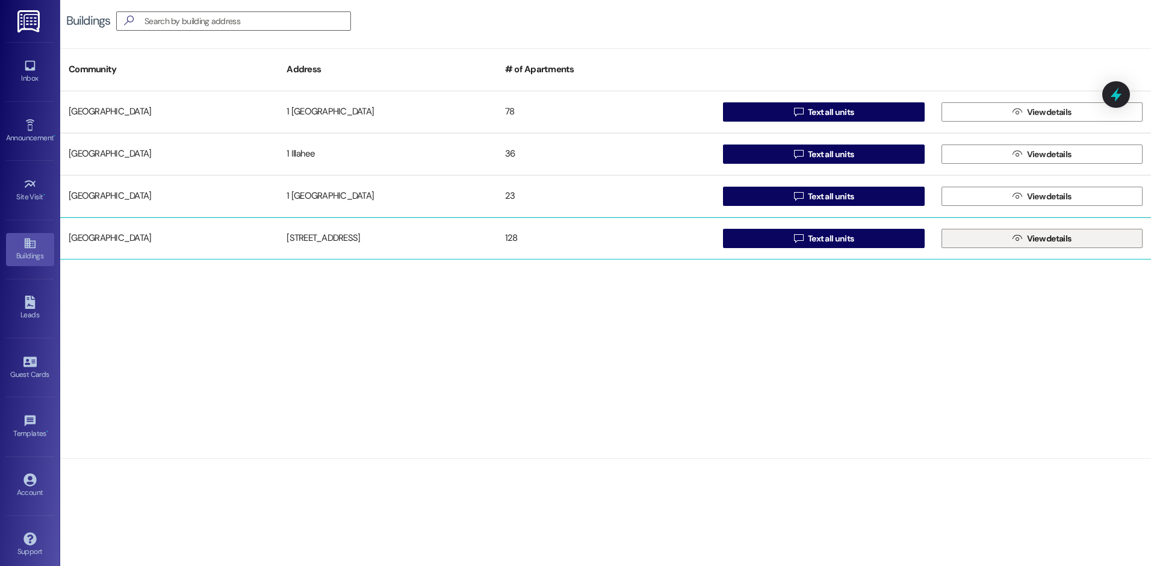
click at [1028, 241] on span "View details" at bounding box center [1049, 238] width 45 height 13
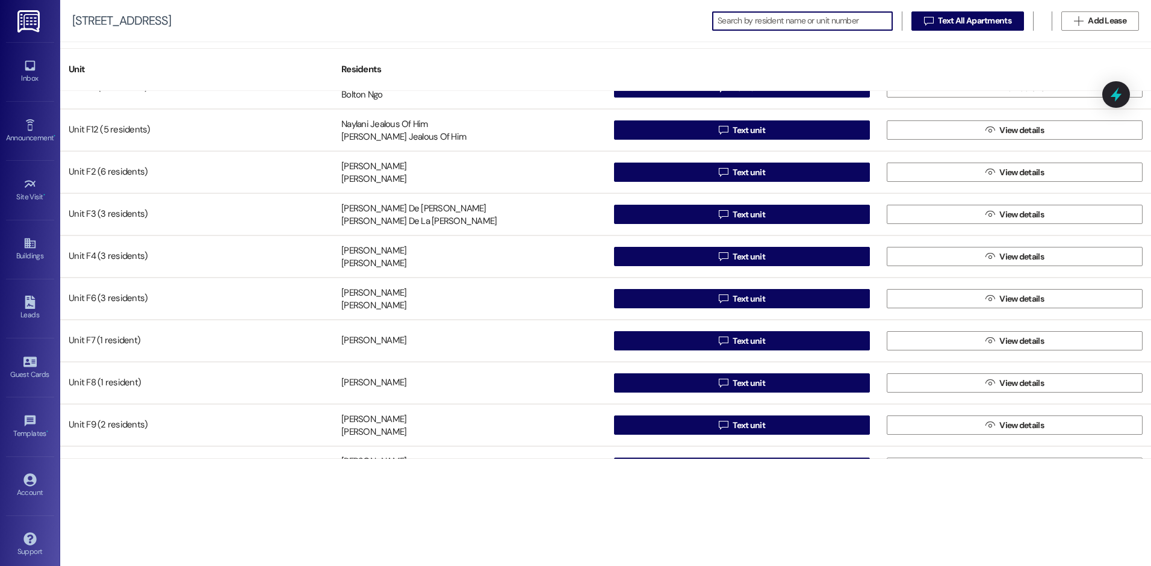
scroll to position [2107, 0]
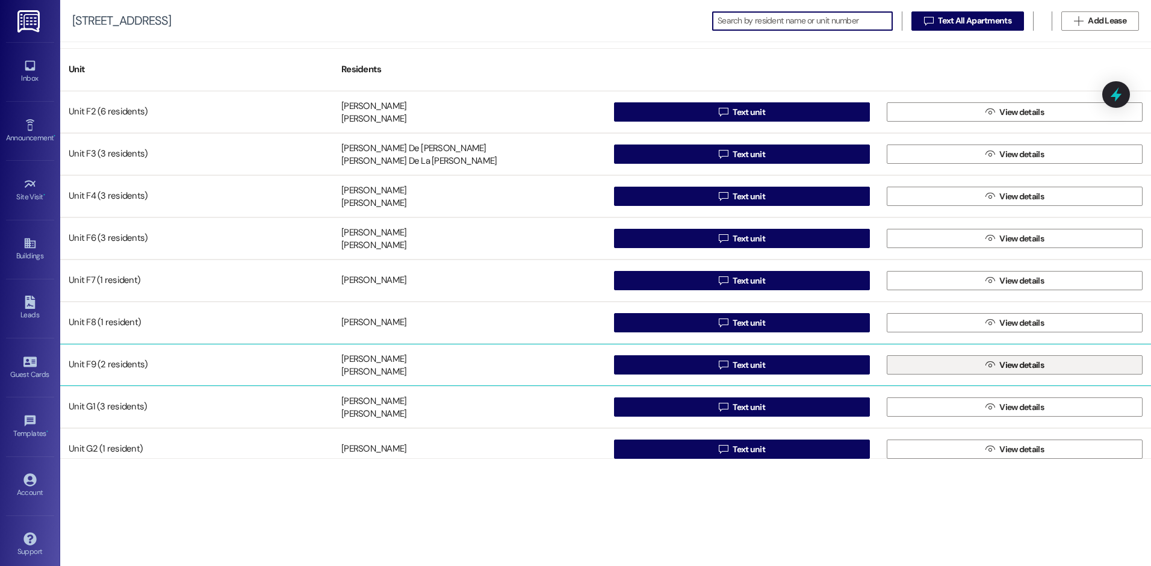
click at [1014, 364] on span "View details" at bounding box center [1022, 365] width 45 height 13
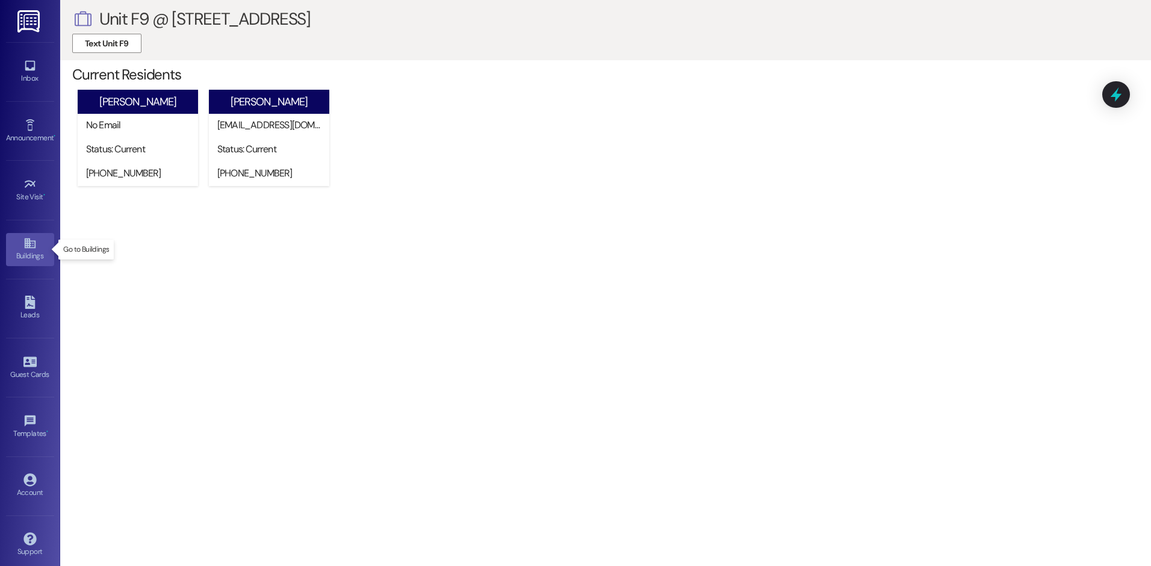
click at [35, 253] on div "Buildings" at bounding box center [30, 256] width 60 height 12
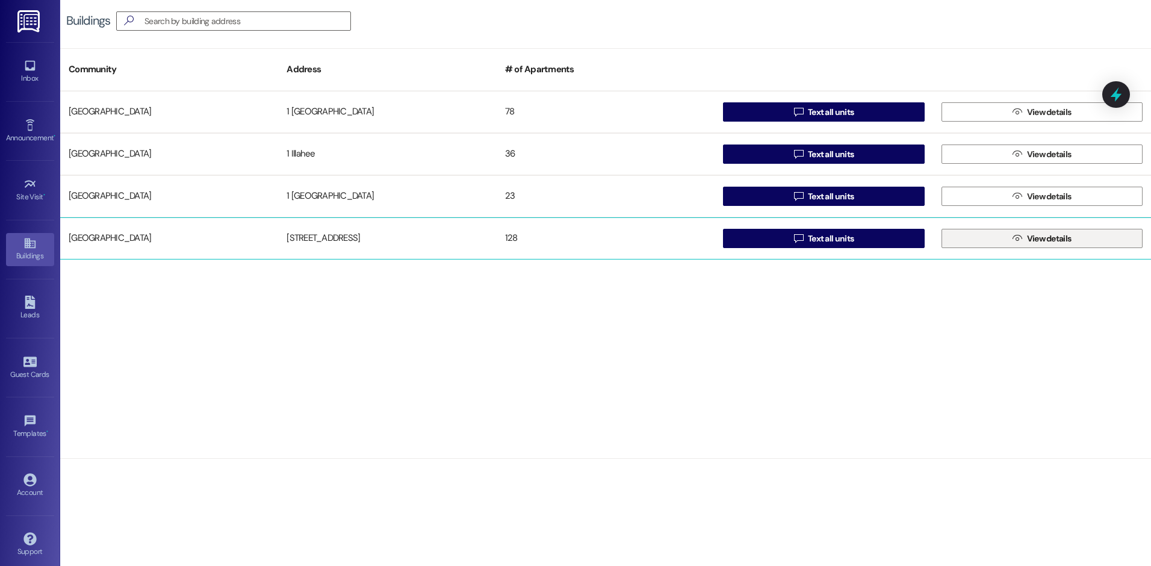
click at [1051, 238] on span "View details" at bounding box center [1049, 238] width 45 height 13
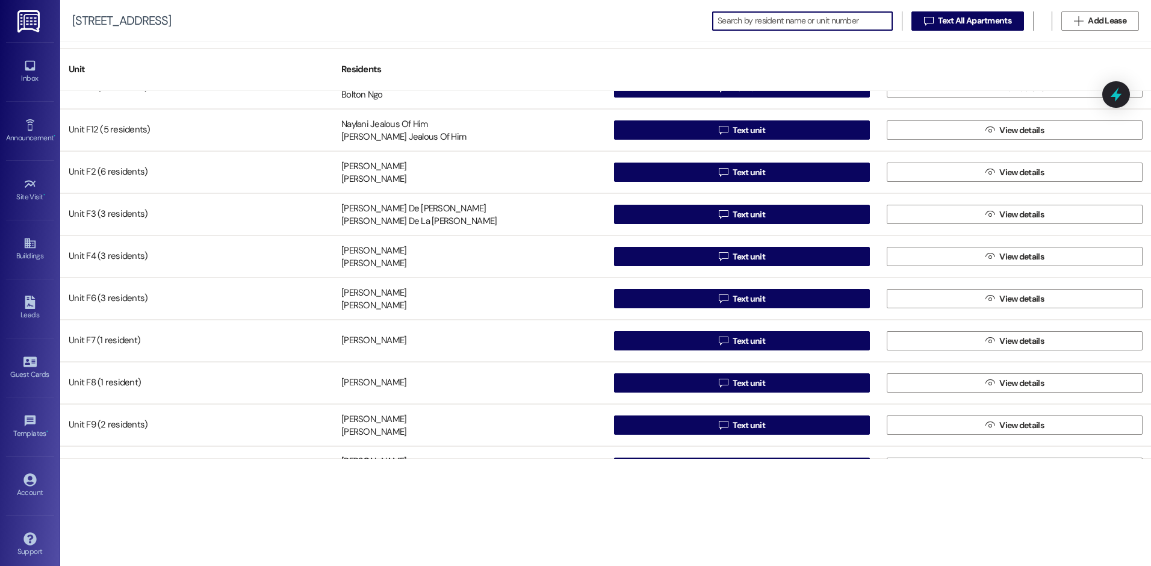
scroll to position [2107, 0]
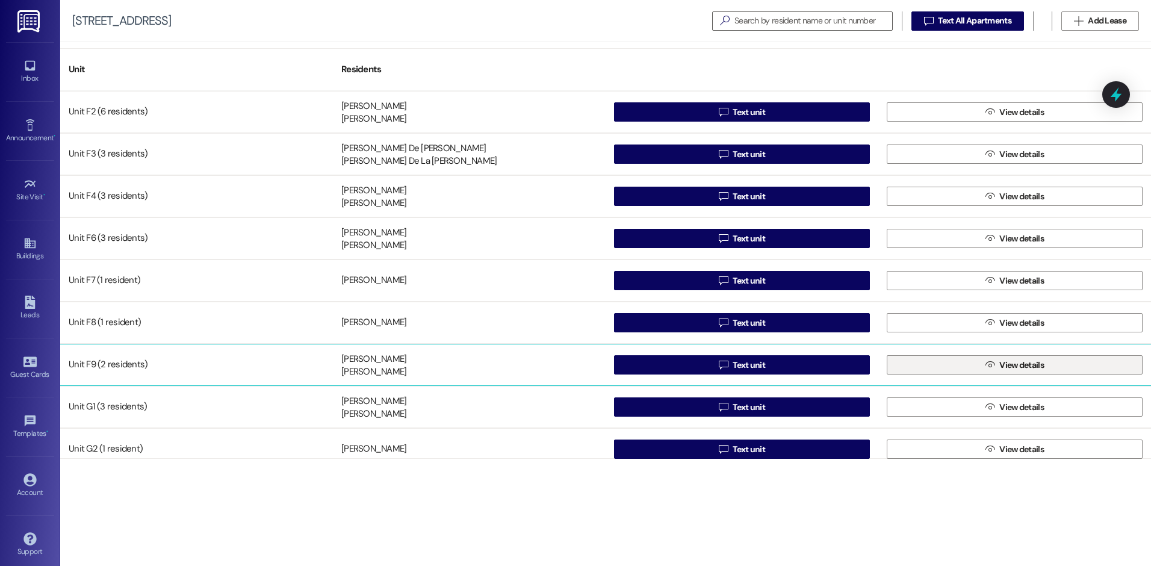
click at [1012, 369] on span "View details" at bounding box center [1022, 365] width 45 height 13
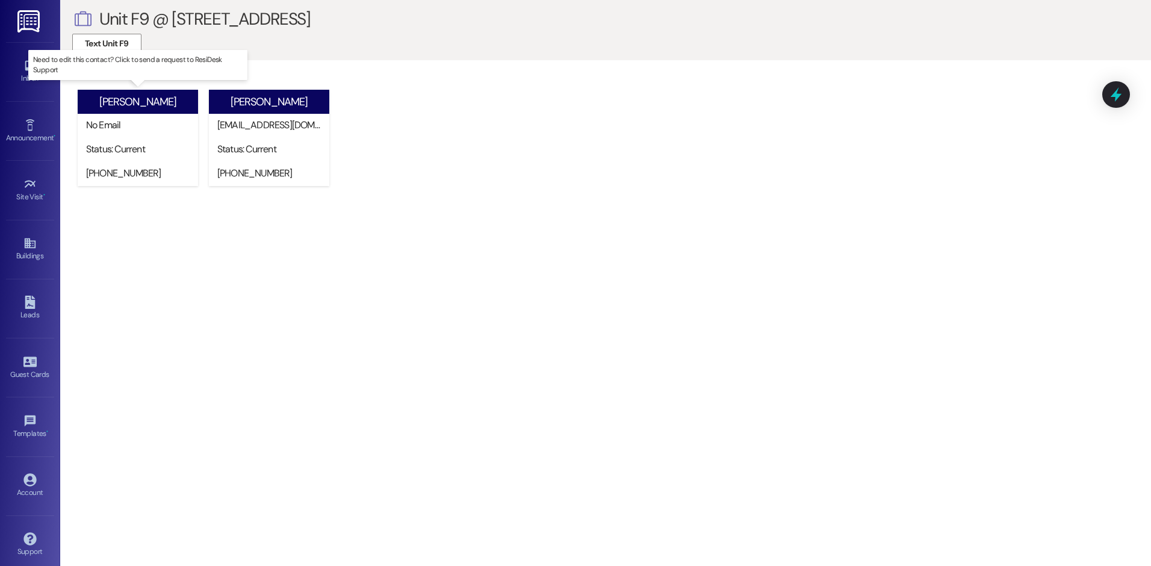
click at [154, 176] on div "[PHONE_NUMBER]" at bounding box center [140, 173] width 109 height 13
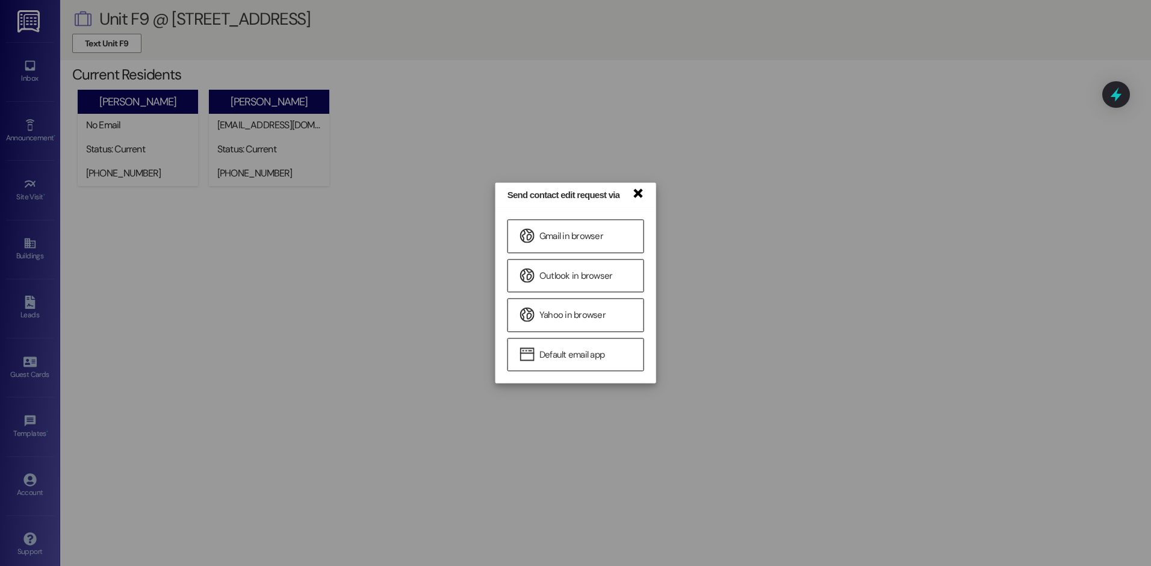
click at [642, 190] on link "×" at bounding box center [638, 192] width 12 height 13
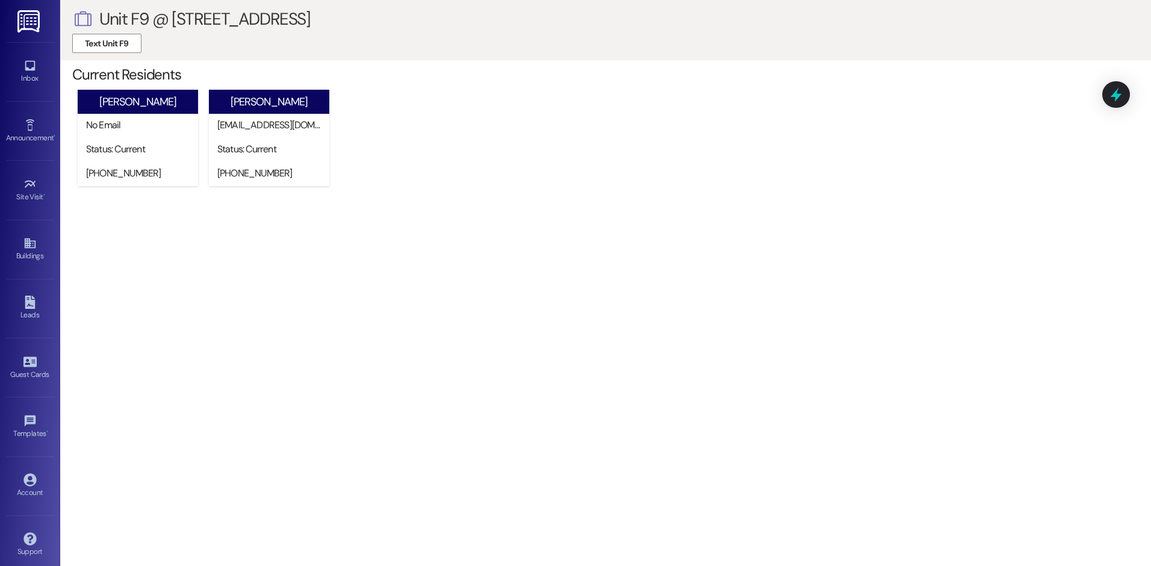
drag, startPoint x: 526, startPoint y: 330, endPoint x: 555, endPoint y: 363, distance: 43.6
click at [534, 340] on div " Unit F9 @ [GEOGRAPHIC_DATA] Text Unit F9 Current Residents [PERSON_NAME] No E…" at bounding box center [605, 283] width 1091 height 566
click at [555, 363] on div " Unit F9 @ [GEOGRAPHIC_DATA] Text Unit F9 Current Residents [PERSON_NAME] No E…" at bounding box center [605, 283] width 1091 height 566
click at [553, 368] on div " Unit F9 @ [GEOGRAPHIC_DATA] Text Unit F9 Current Residents [PERSON_NAME] No E…" at bounding box center [605, 283] width 1091 height 566
click at [482, 379] on div " Unit F9 @ [GEOGRAPHIC_DATA] Text Unit F9 Current Residents [PERSON_NAME] No E…" at bounding box center [605, 283] width 1091 height 566
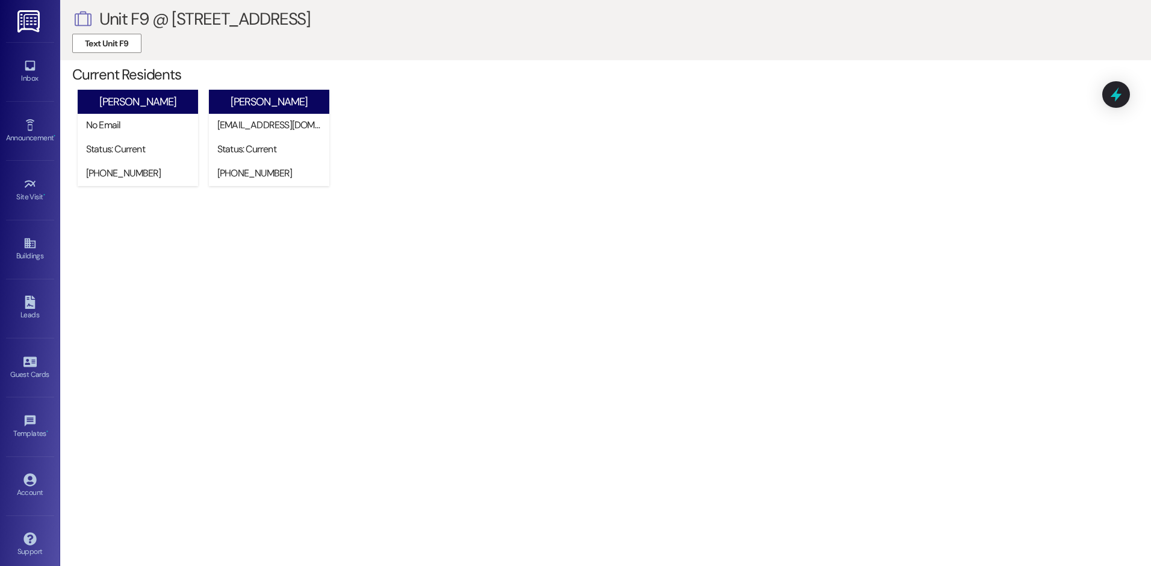
click at [499, 396] on div " Unit F9 @ [GEOGRAPHIC_DATA] Text Unit F9 Current Residents [PERSON_NAME] No E…" at bounding box center [605, 283] width 1091 height 566
click at [1137, 255] on div " Unit F9 @ [GEOGRAPHIC_DATA] Text Unit F9 Current Residents [PERSON_NAME] No E…" at bounding box center [605, 283] width 1091 height 566
